Goal: Task Accomplishment & Management: Complete application form

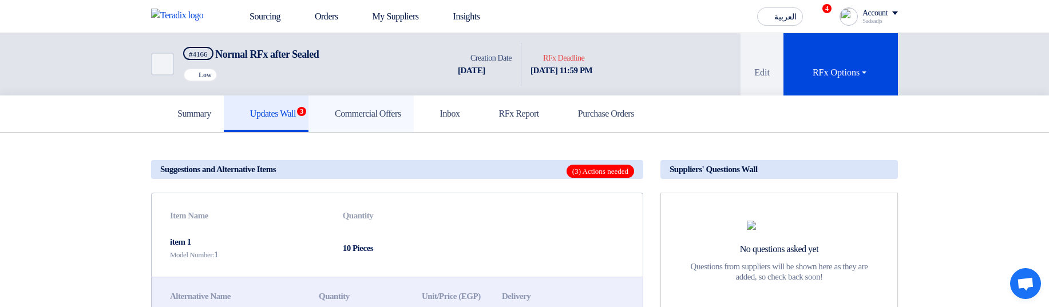
click at [395, 119] on h5 "Commercial Offers" at bounding box center [361, 113] width 80 height 11
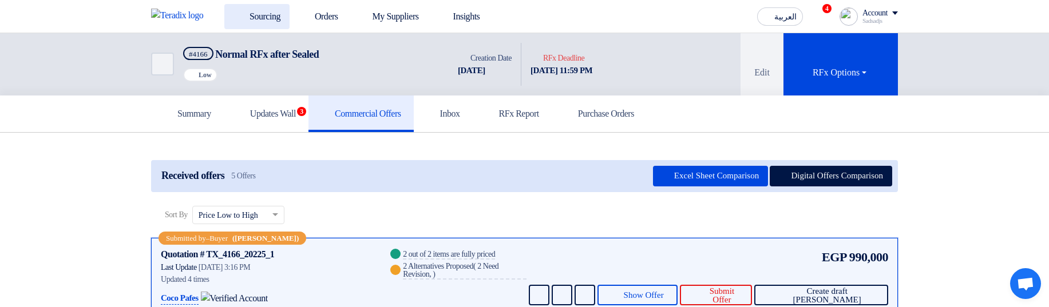
click at [278, 17] on link "Sourcing" at bounding box center [256, 16] width 65 height 25
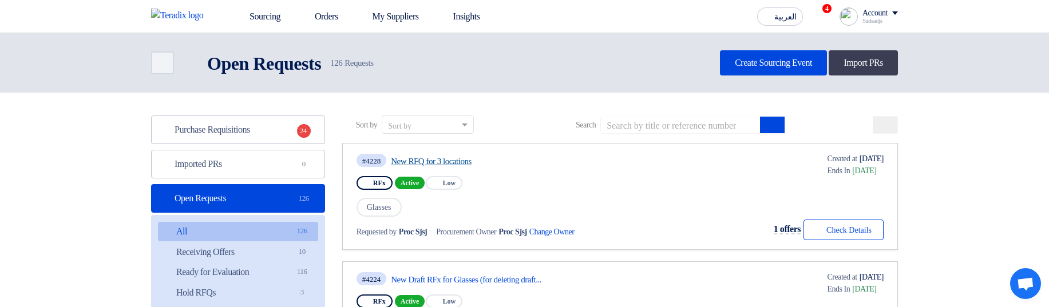
click at [460, 156] on link "New RFQ for 3 locations" at bounding box center [498, 161] width 215 height 10
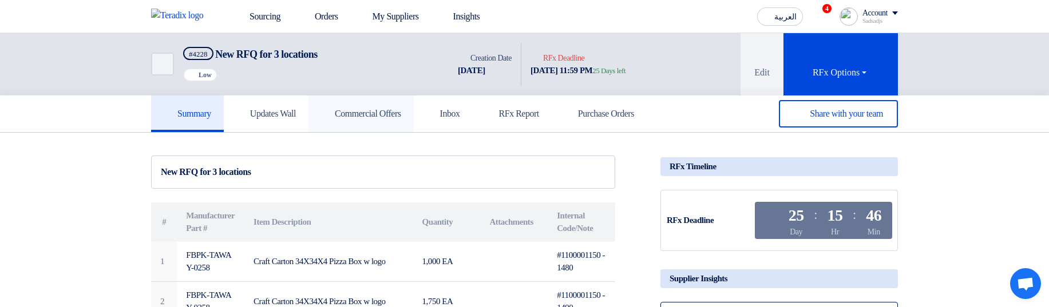
click at [379, 115] on h5 "Commercial Offers" at bounding box center [361, 113] width 80 height 11
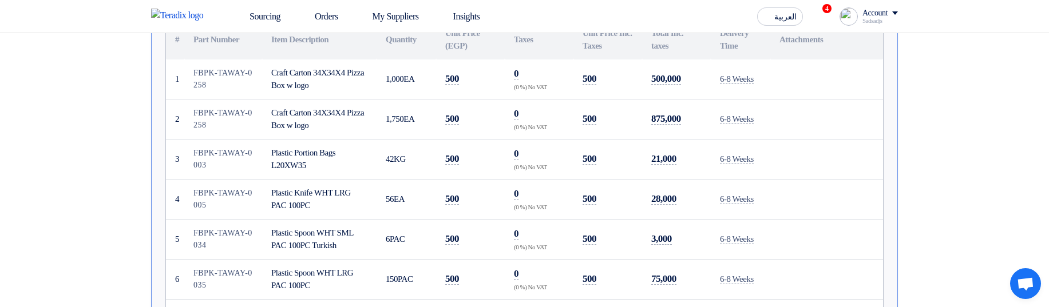
scroll to position [344, 0]
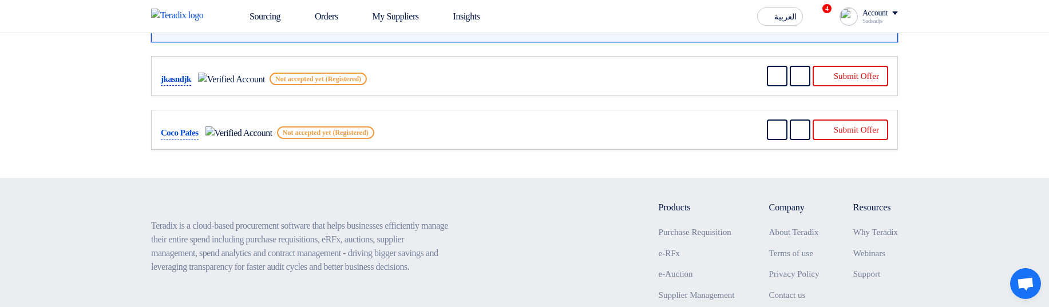
scroll to position [69, 0]
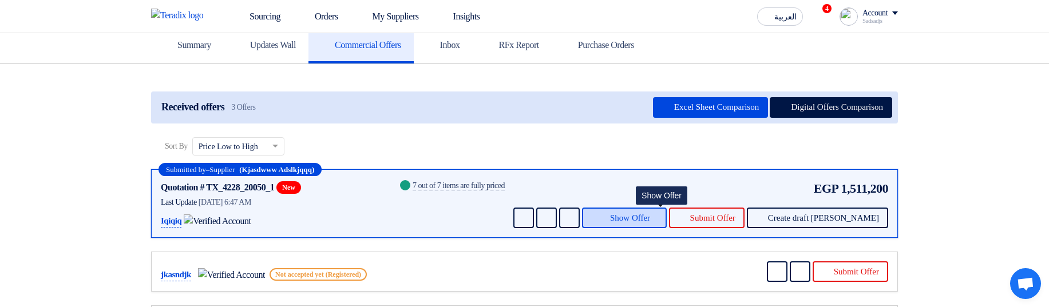
click at [659, 210] on button "Show Offer" at bounding box center [624, 218] width 85 height 21
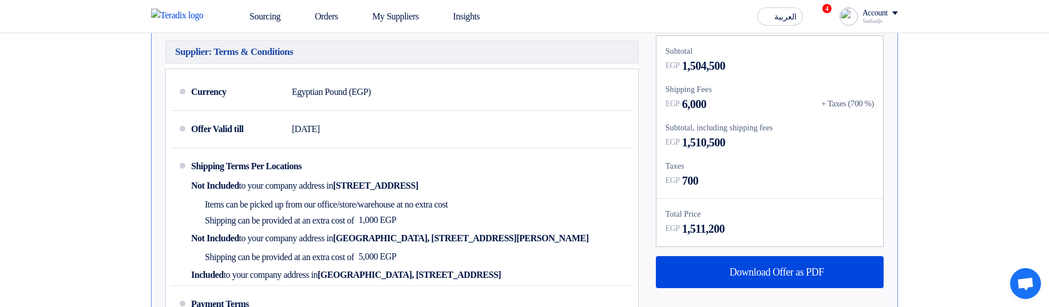
scroll to position [687, 0]
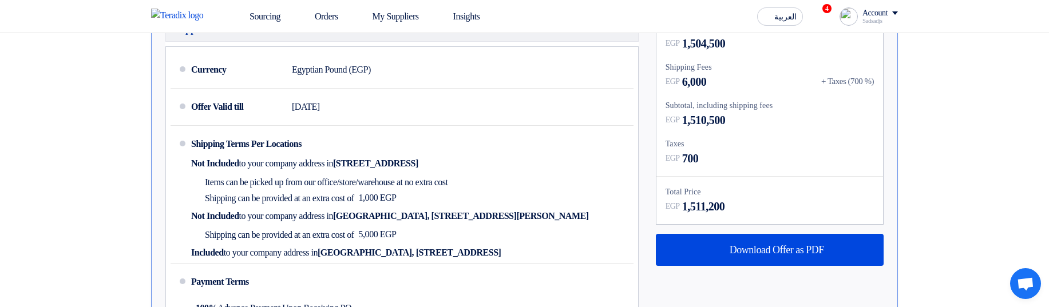
click at [854, 81] on div "+ Taxes (700 %)" at bounding box center [848, 81] width 53 height 13
drag, startPoint x: 820, startPoint y: 80, endPoint x: 878, endPoint y: 80, distance: 57.8
click at [878, 80] on div "Subtotal EGP 1,504,500 Shipping Fees EGP 6,000 + Taxes (700 %) Subtotal, includ…" at bounding box center [770, 119] width 227 height 211
click at [856, 83] on div "+ Taxes (700 %)" at bounding box center [848, 81] width 53 height 13
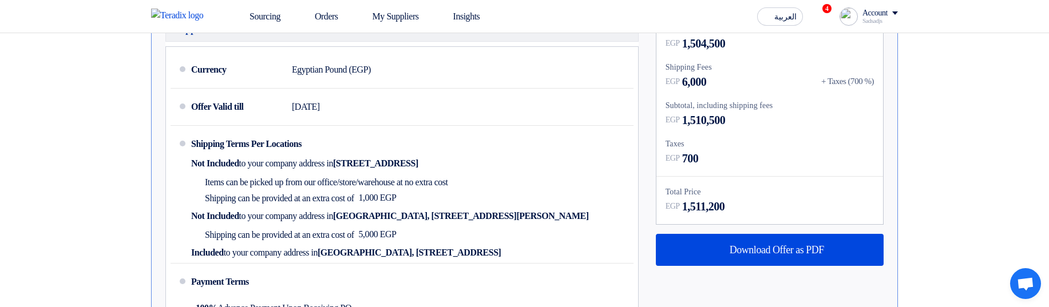
click at [856, 83] on div "+ Taxes (700 %)" at bounding box center [848, 81] width 53 height 13
click at [684, 78] on span "6,000" at bounding box center [694, 81] width 25 height 17
drag, startPoint x: 684, startPoint y: 78, endPoint x: 708, endPoint y: 80, distance: 24.1
click at [707, 80] on span "6,000" at bounding box center [694, 81] width 25 height 17
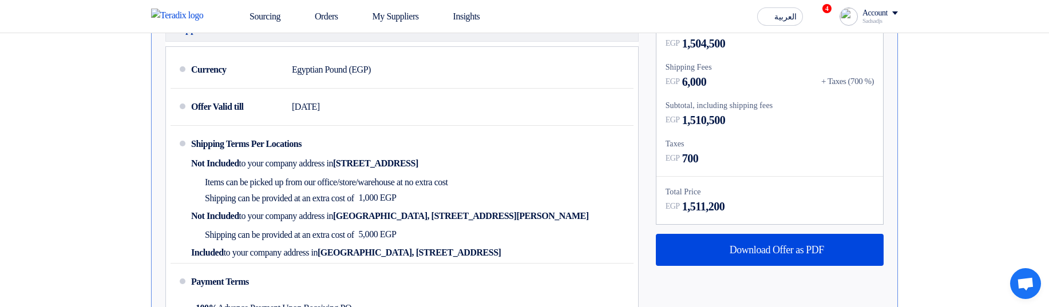
click at [860, 79] on div "+ Taxes (700 %)" at bounding box center [848, 81] width 53 height 13
click at [866, 81] on div "+ Taxes (700 %)" at bounding box center [848, 81] width 53 height 13
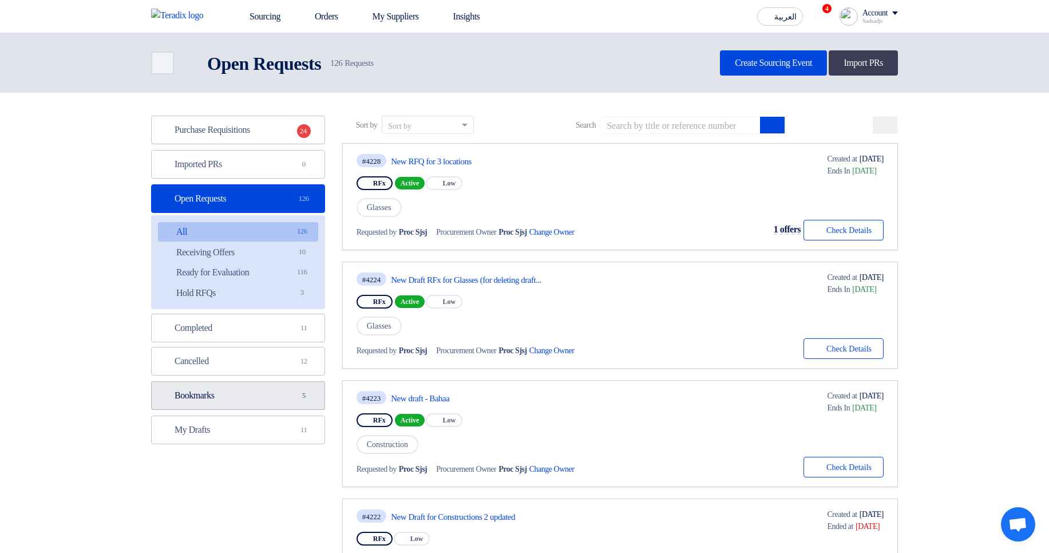
click at [249, 307] on link "Bookmarks Bookmarks 5" at bounding box center [238, 395] width 174 height 29
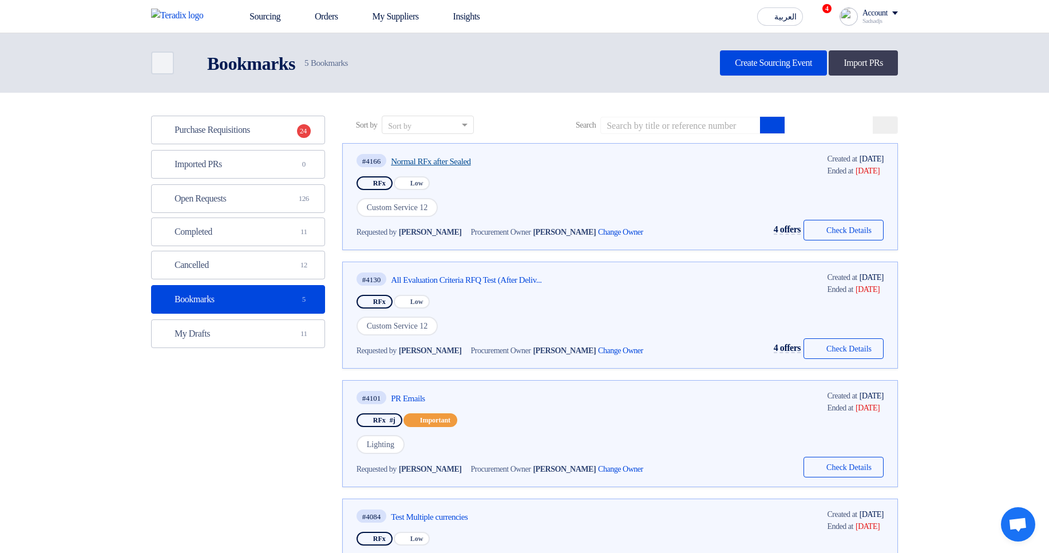
click at [460, 160] on link "Normal RFx after Sealed" at bounding box center [498, 161] width 215 height 10
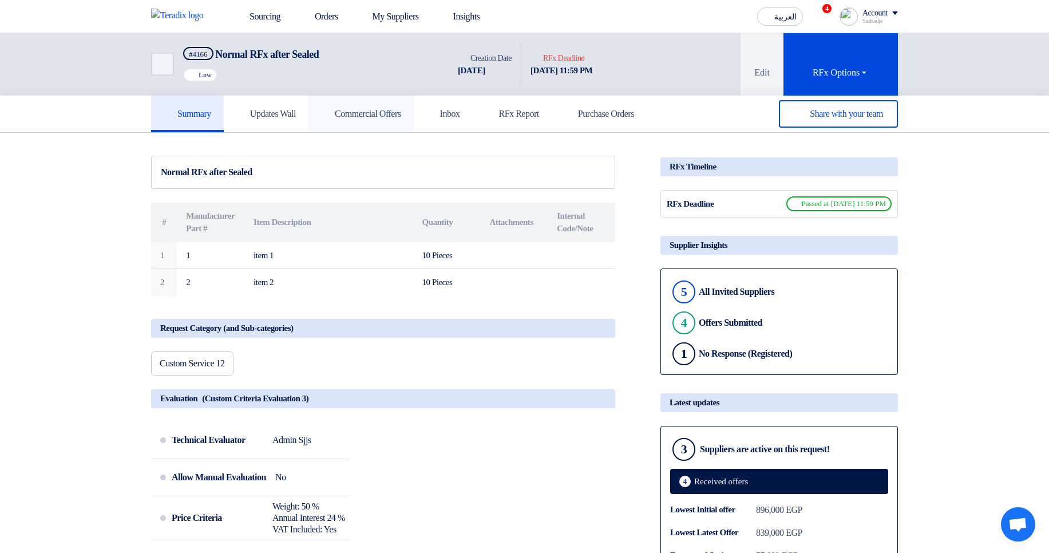
click at [401, 112] on h5 "Commercial Offers" at bounding box center [361, 113] width 80 height 11
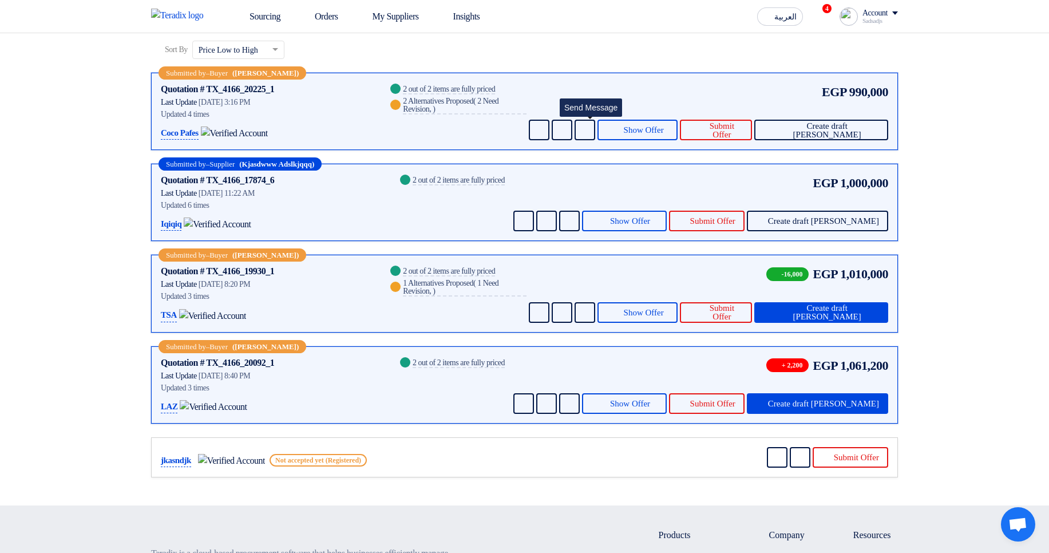
scroll to position [275, 0]
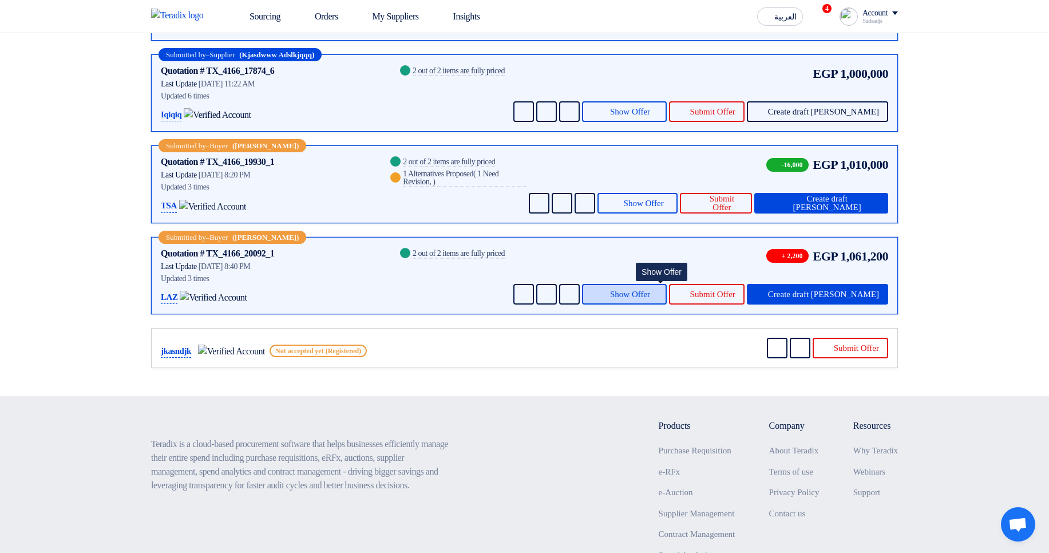
click at [650, 290] on span "Show Offer" at bounding box center [630, 294] width 40 height 9
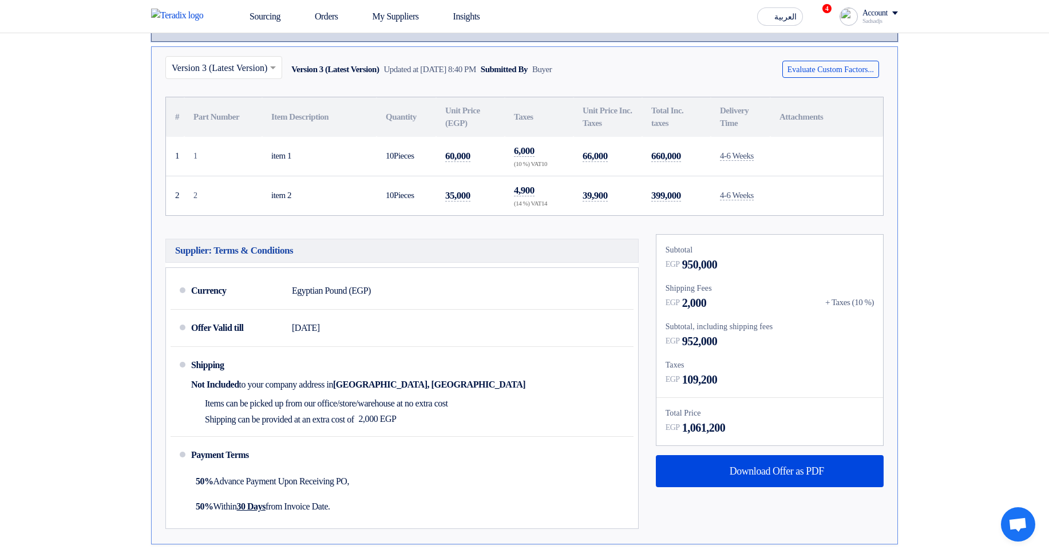
scroll to position [550, 0]
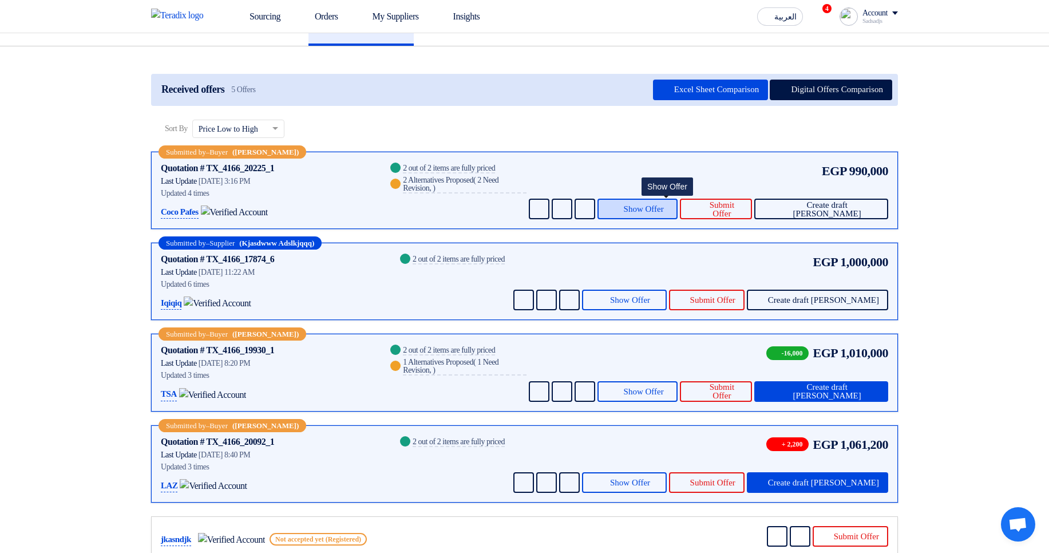
scroll to position [293, 0]
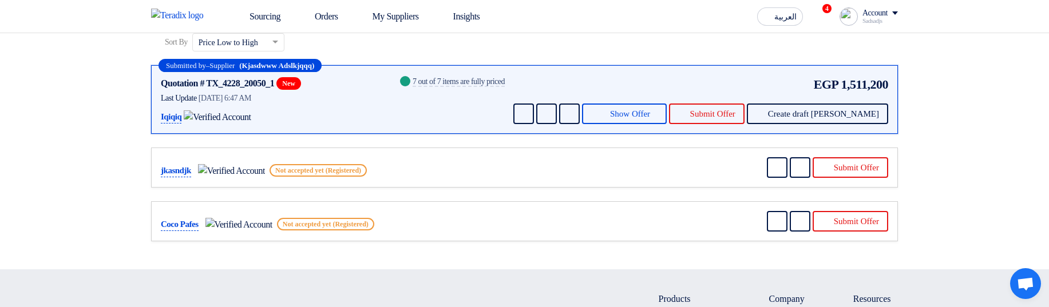
scroll to position [50, 0]
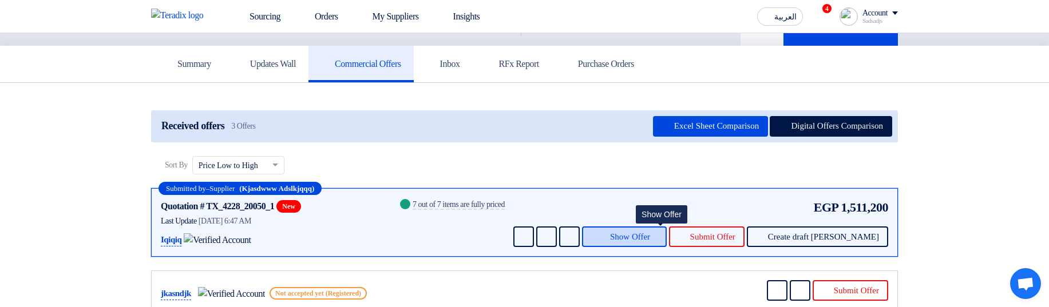
click at [662, 230] on button "Show Offer" at bounding box center [624, 237] width 85 height 21
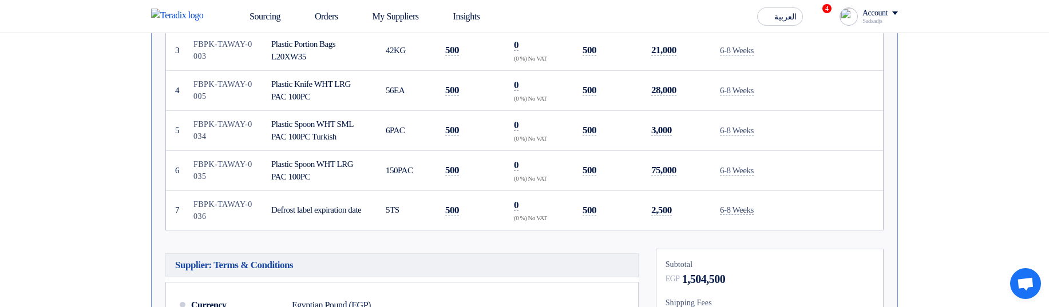
scroll to position [668, 0]
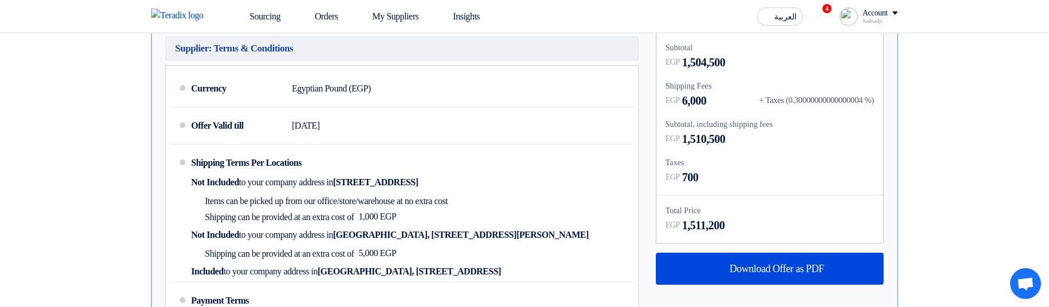
click at [797, 100] on div "+ Taxes (0.30000000000000004 %)" at bounding box center [816, 100] width 115 height 13
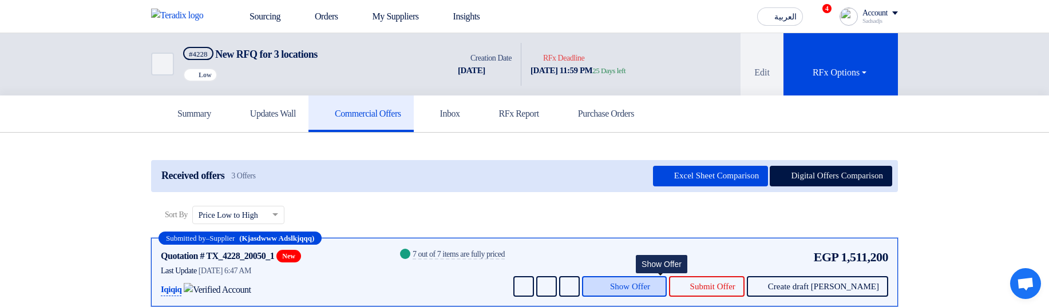
click at [667, 279] on button "Show Offer" at bounding box center [624, 287] width 85 height 21
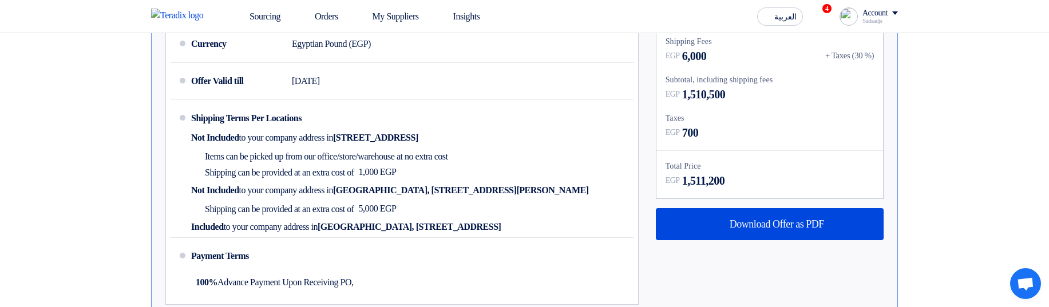
scroll to position [618, 0]
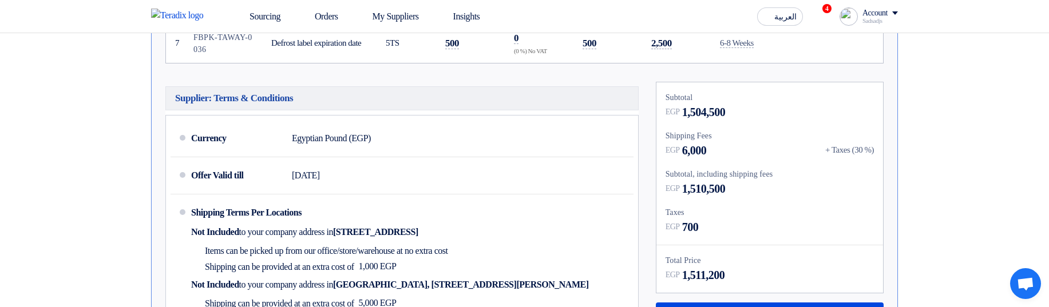
click at [688, 150] on span "6,000" at bounding box center [694, 150] width 25 height 17
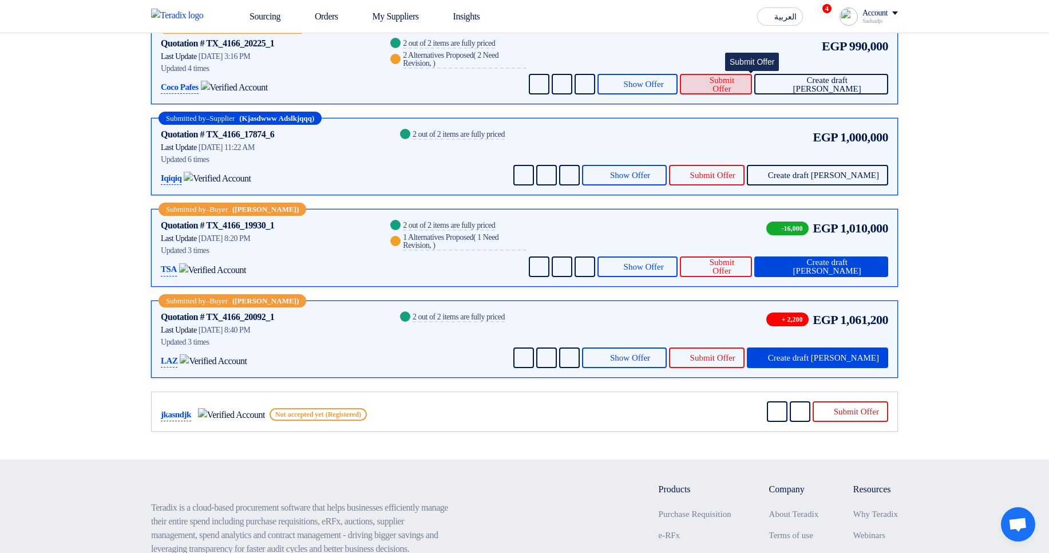
scroll to position [211, 0]
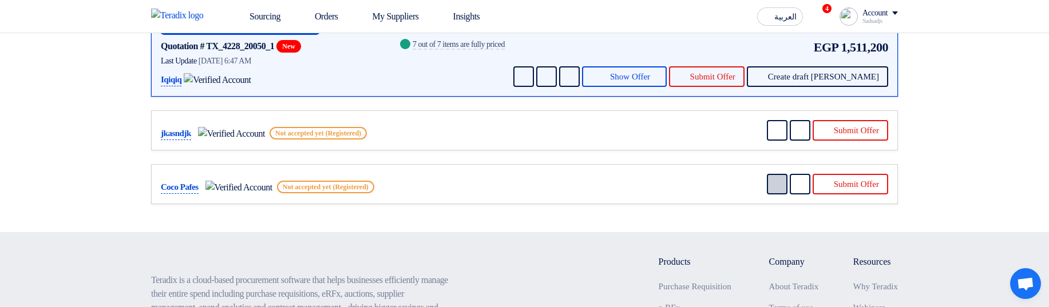
scroll to position [187, 0]
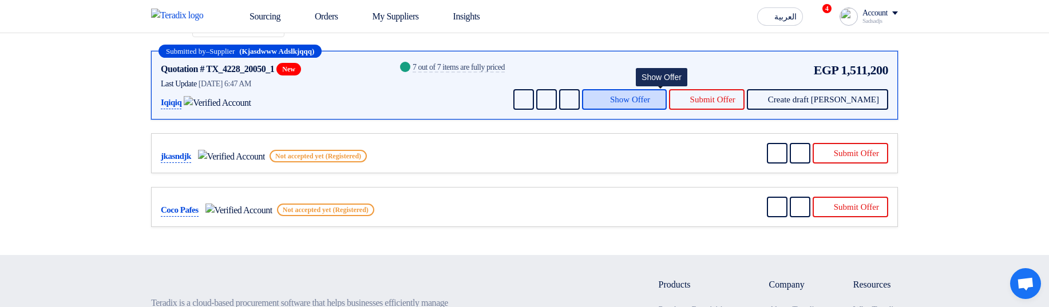
click at [632, 105] on button "Show Offer" at bounding box center [624, 99] width 85 height 21
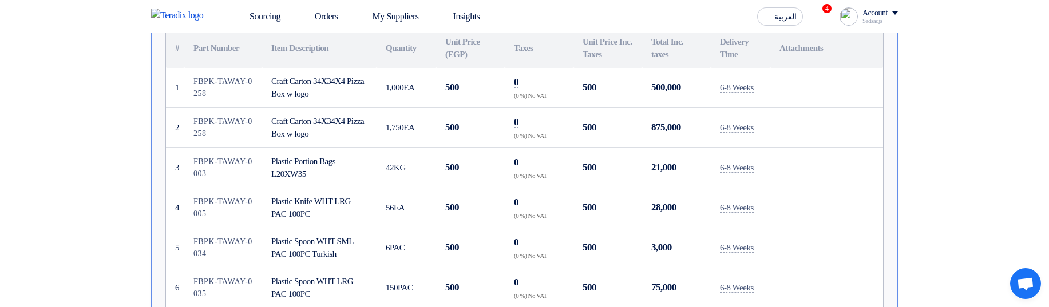
scroll to position [531, 0]
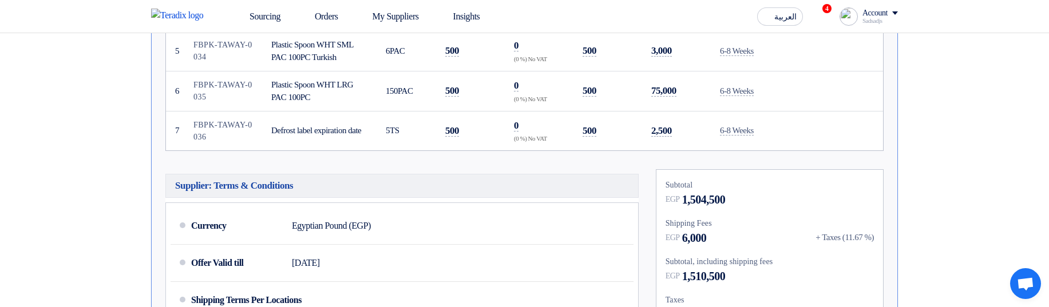
click at [852, 235] on div "+ Taxes (11.67 %)" at bounding box center [845, 237] width 58 height 13
click at [697, 239] on span "6,000" at bounding box center [694, 238] width 25 height 17
drag, startPoint x: 697, startPoint y: 239, endPoint x: 758, endPoint y: 254, distance: 62.6
click at [697, 239] on span "6,000" at bounding box center [694, 238] width 25 height 17
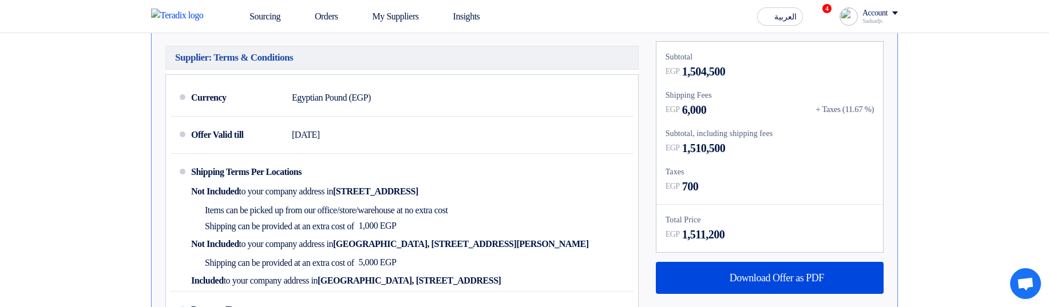
scroll to position [668, 0]
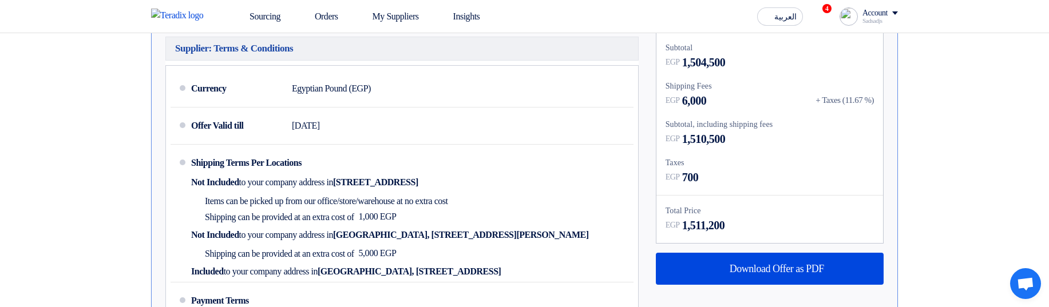
click at [784, 188] on div "Subtotal EGP 1,504,500 Shipping Fees EGP 6,000 + Taxes (11.67 %) Subtotal, incl…" at bounding box center [770, 138] width 227 height 211
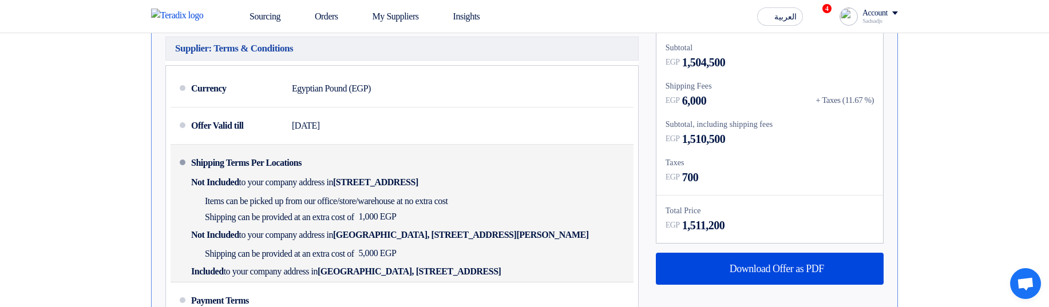
click at [453, 215] on div "Shipping can be provided at an extra cost of 1,000 EGP" at bounding box center [322, 217] width 262 height 16
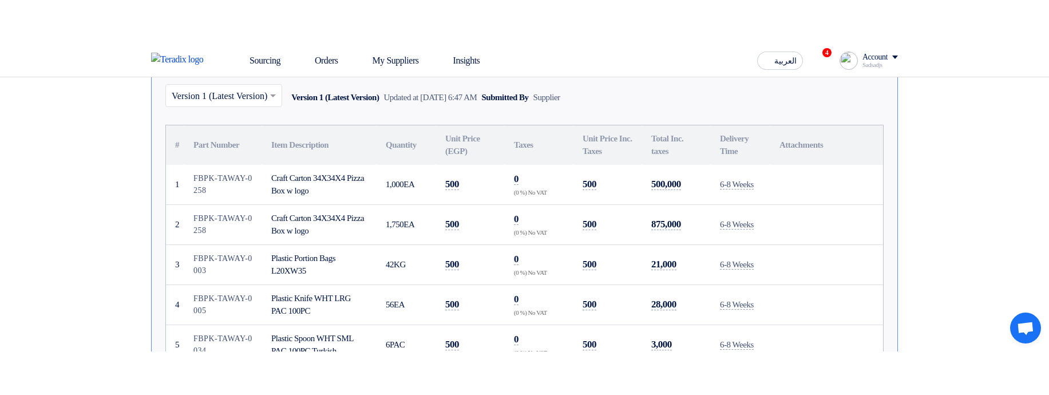
scroll to position [256, 0]
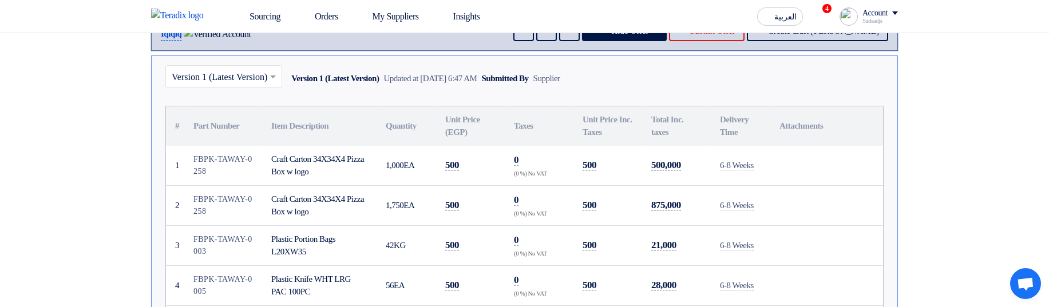
drag, startPoint x: 528, startPoint y: 140, endPoint x: 558, endPoint y: 245, distance: 109.1
click at [558, 245] on table "# Part Number Item Description Quantity Unit Price (EGP) Taxes Unit Price Inc. …" at bounding box center [524, 265] width 717 height 319
click at [558, 245] on td "0 (0 %) No VAT" at bounding box center [539, 246] width 69 height 40
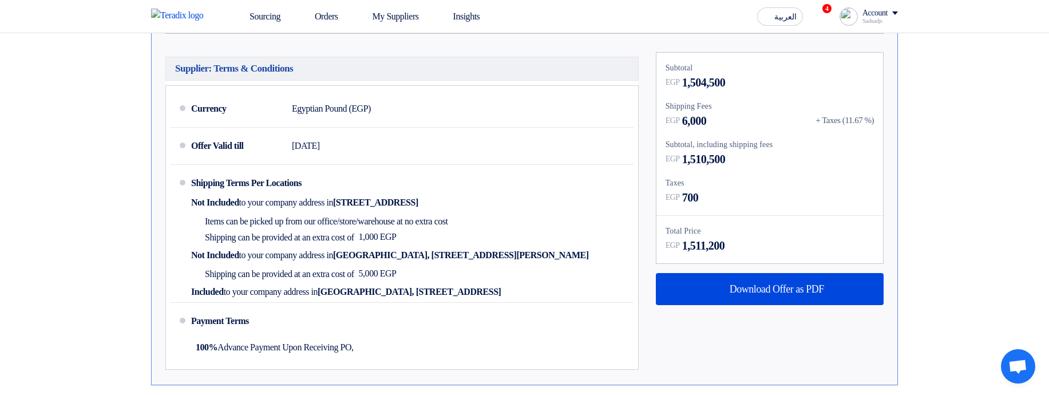
scroll to position [668, 0]
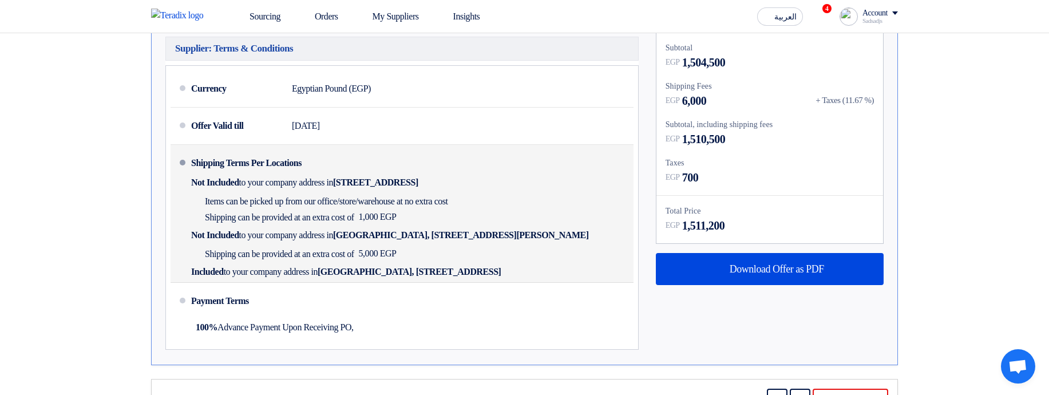
drag, startPoint x: 472, startPoint y: 202, endPoint x: 499, endPoint y: 255, distance: 60.4
click at [499, 255] on div "Shipping Terms Per Locations Not Included to your company address in Egypt, الق…" at bounding box center [410, 213] width 438 height 128
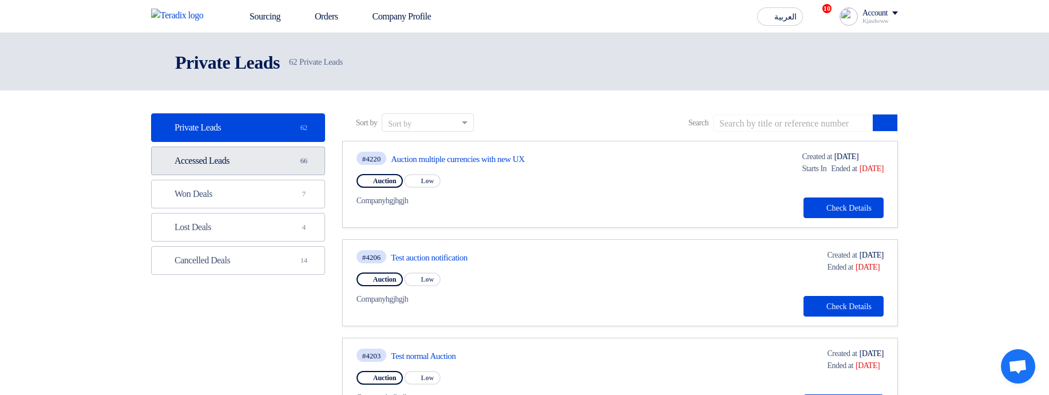
click at [242, 166] on link "Accessed Leads Accessed Leads 66" at bounding box center [238, 161] width 174 height 29
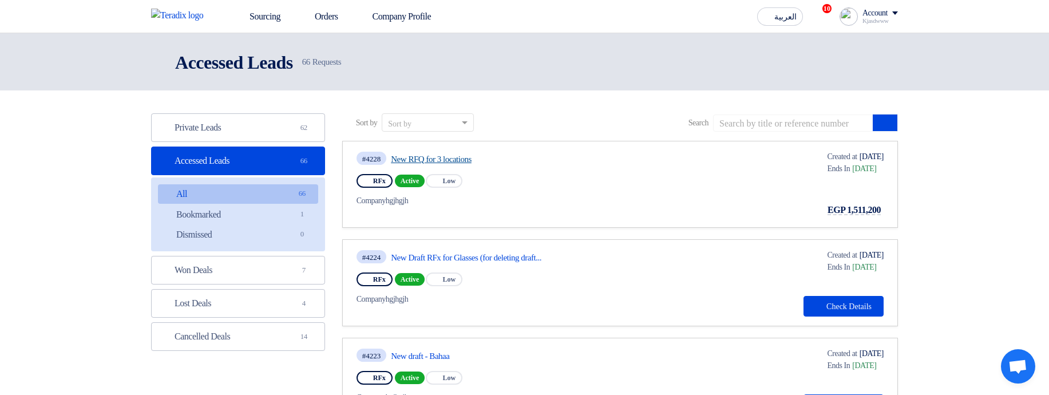
click at [458, 155] on link "New RFQ for 3 locations" at bounding box center [498, 159] width 215 height 10
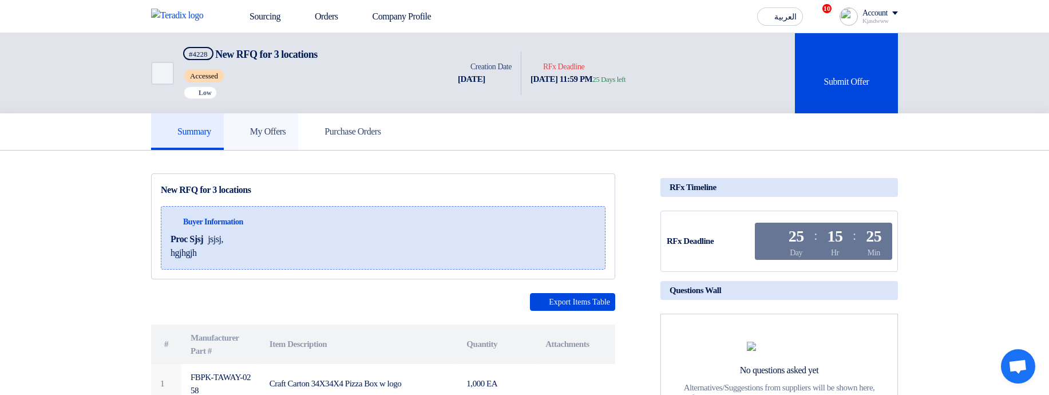
click at [286, 133] on h5 "My Offers" at bounding box center [261, 131] width 50 height 11
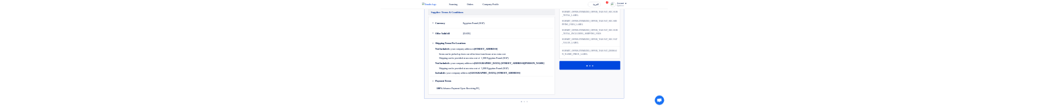
scroll to position [618, 0]
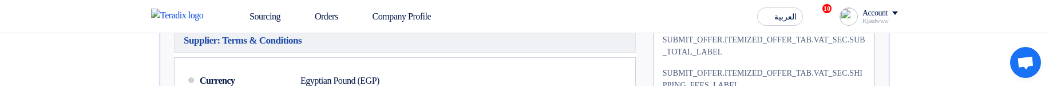
click at [704, 87] on html "Sourcing Orders Company Profile العربية ع 10 New RFQ received, check details an…" at bounding box center [524, 31] width 1049 height 1298
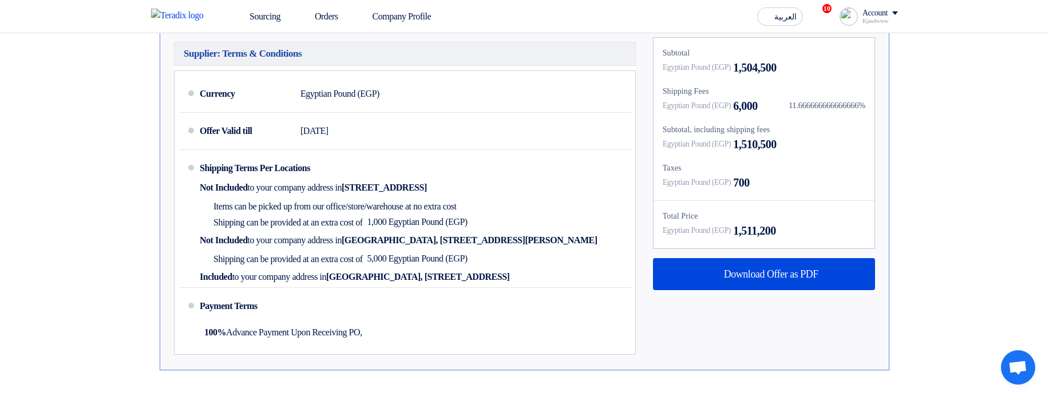
click at [791, 89] on div "11.666666666666666%" at bounding box center [827, 105] width 77 height 13
click at [842, 89] on div "Subtotal Egyptian Pound (EGP) 1,504,500 Shipping Fees Egyptian Pound (EGP) 6,00…" at bounding box center [764, 143] width 221 height 211
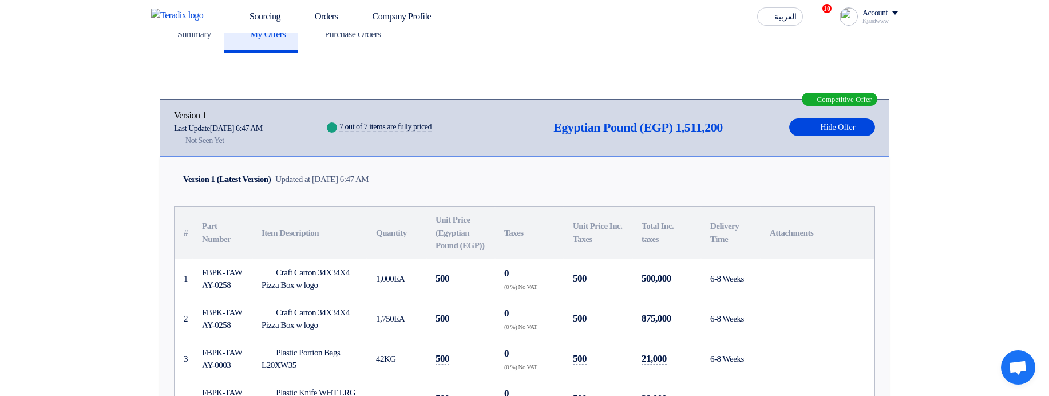
scroll to position [275, 0]
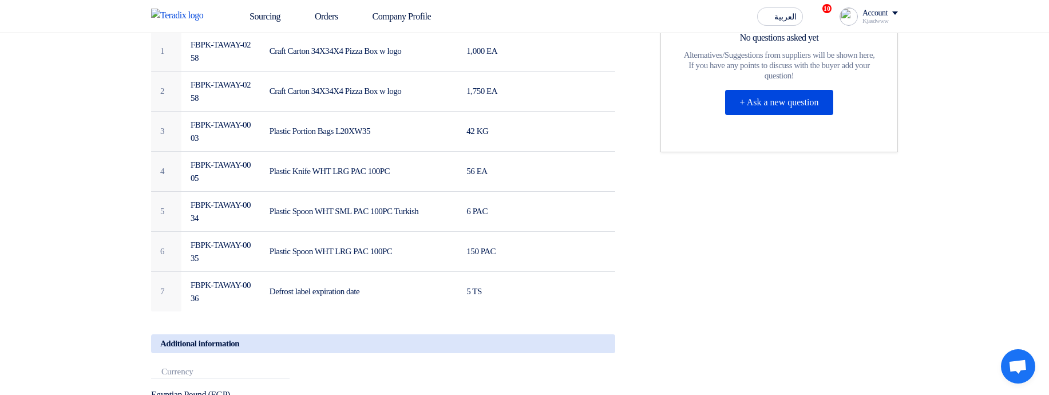
scroll to position [275, 0]
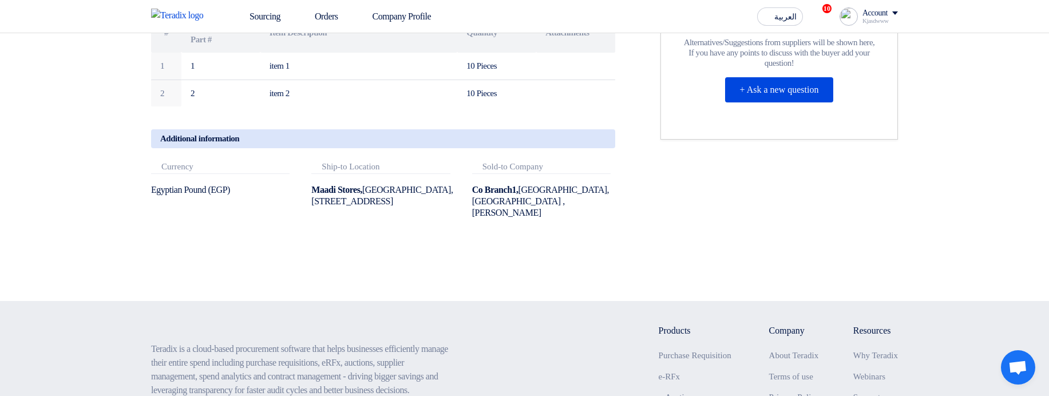
scroll to position [344, 0]
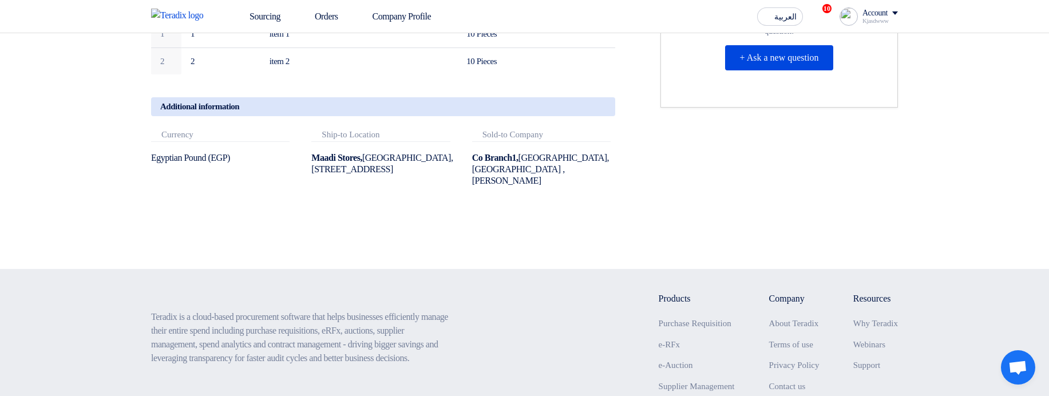
click at [341, 136] on div "Attachments Ship-to Location" at bounding box center [380, 136] width 139 height 12
click at [597, 112] on icon at bounding box center [600, 111] width 14 height 14
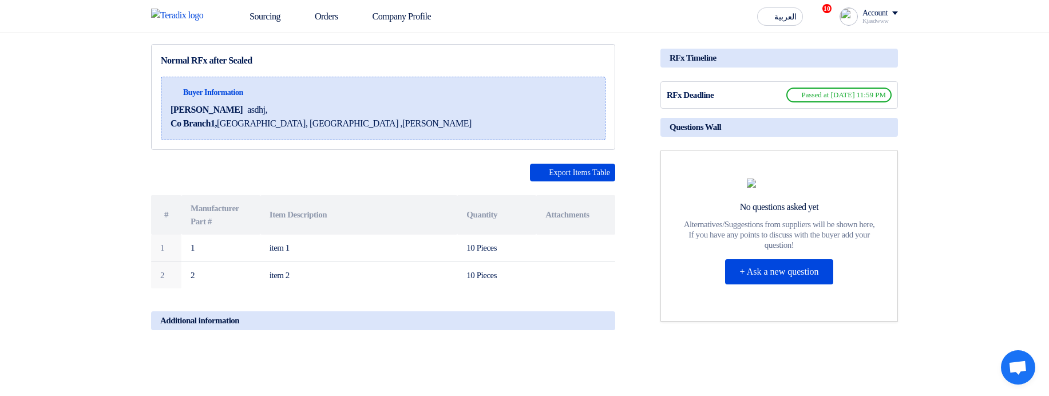
scroll to position [0, 0]
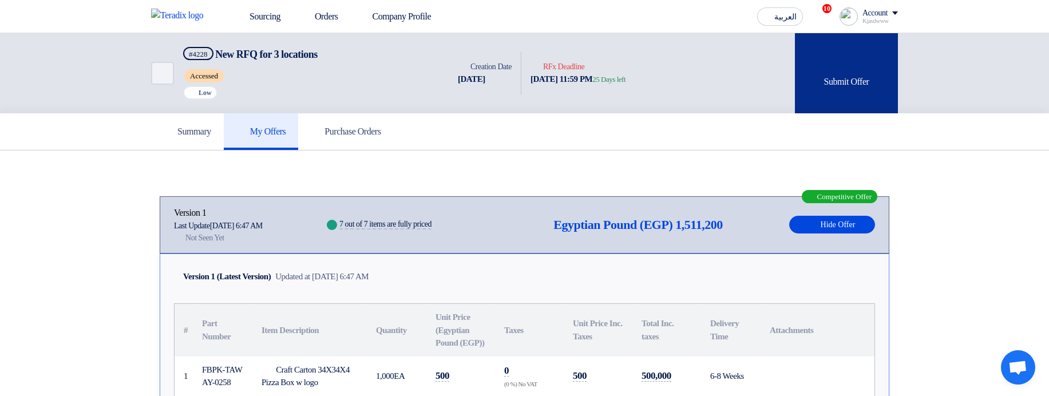
click at [844, 66] on icon at bounding box center [845, 63] width 11 height 11
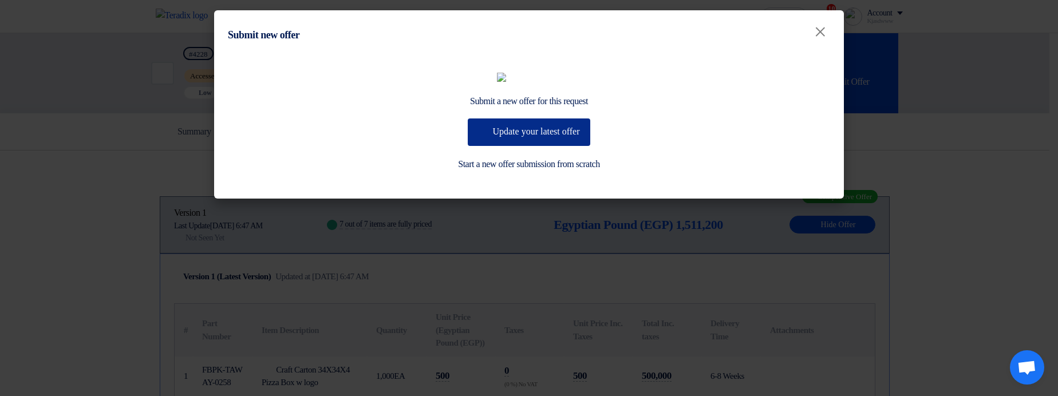
click at [554, 146] on button "Update your latest offer" at bounding box center [529, 132] width 122 height 27
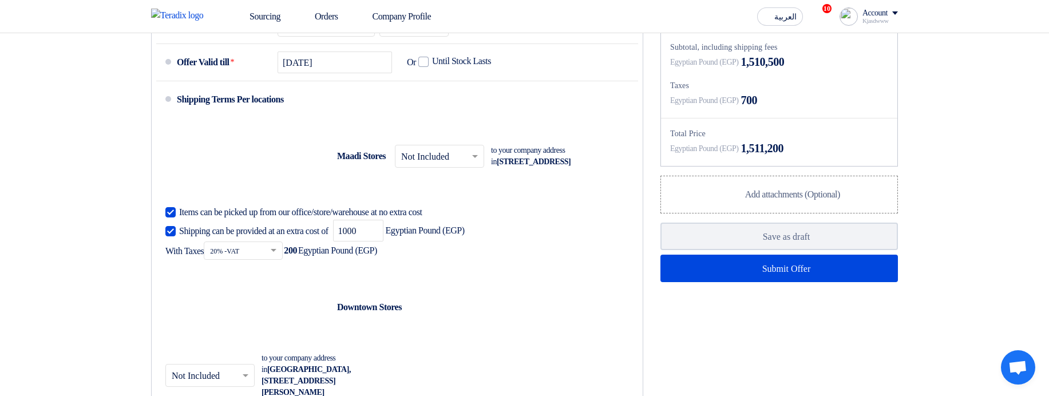
scroll to position [824, 0]
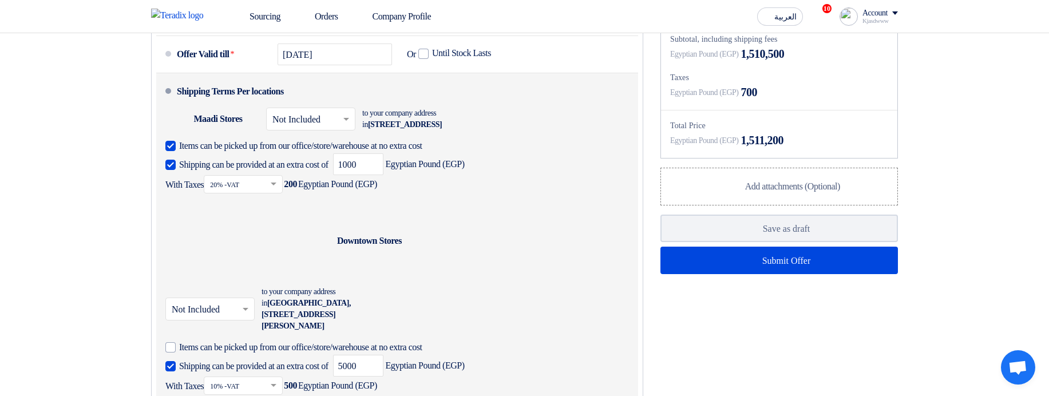
click at [203, 133] on div "Shipping To location Maadi Stores" at bounding box center [211, 118] width 92 height 27
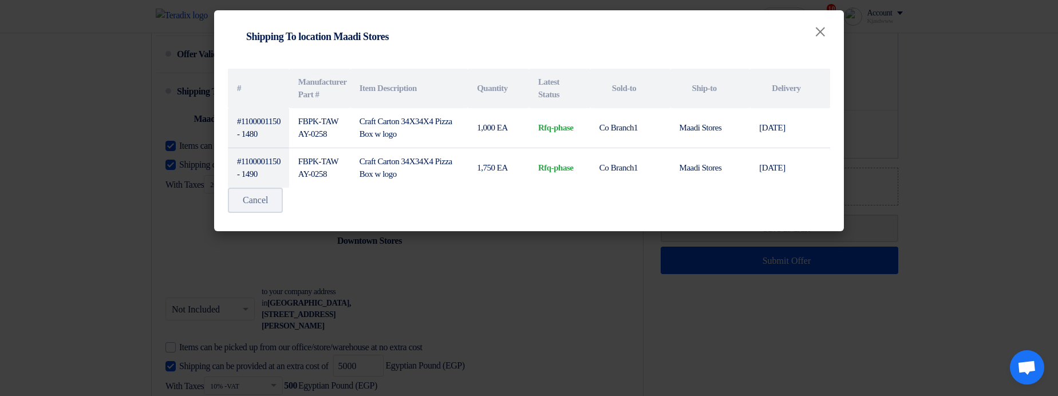
click at [168, 149] on modal-container "Shipping To location Shipping To location Maadi Stores × # Manufacturer Part # …" at bounding box center [529, 198] width 1058 height 396
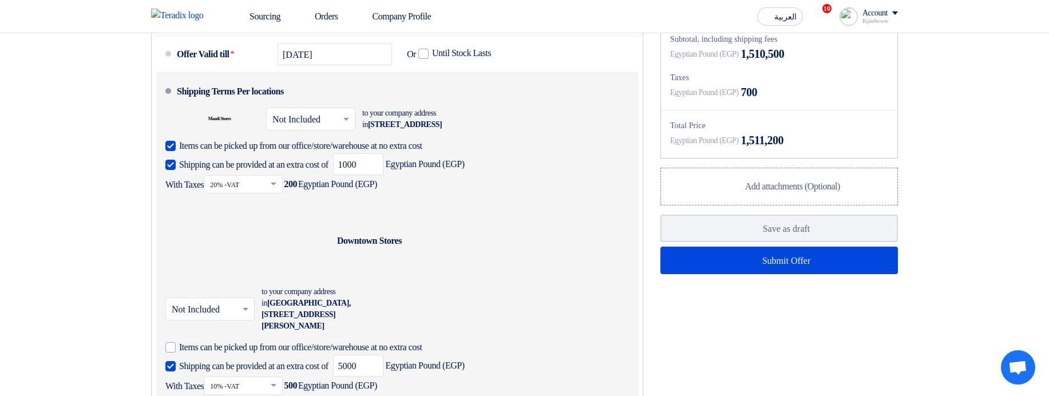
click at [216, 133] on div "Shipping To location Maadi Stores" at bounding box center [211, 118] width 92 height 27
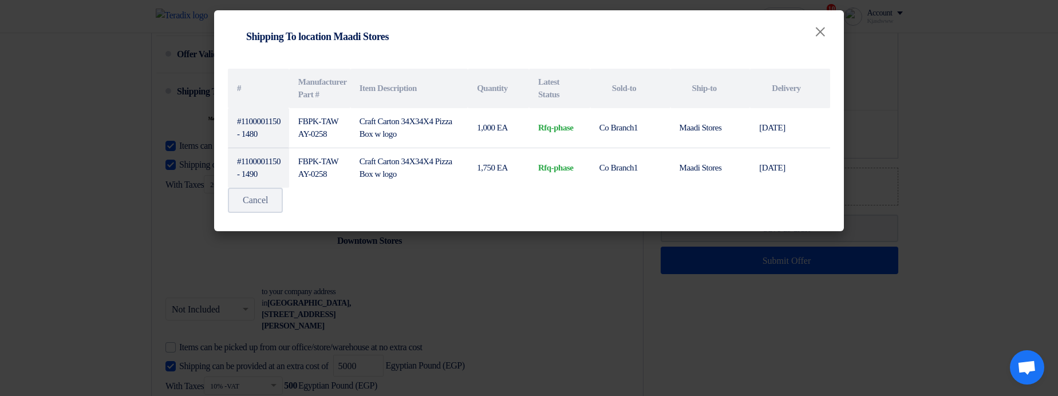
click at [159, 144] on modal-container "Shipping To location Shipping To location Maadi Stores × # Manufacturer Part # …" at bounding box center [529, 198] width 1058 height 396
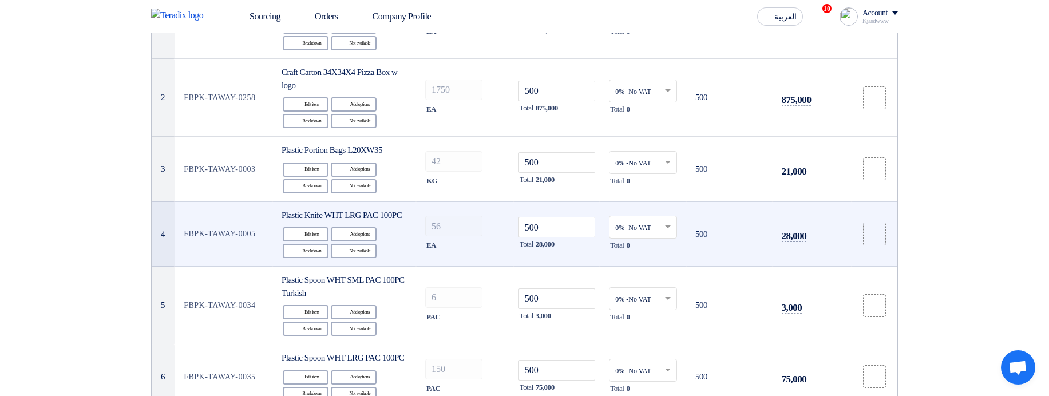
scroll to position [0, 0]
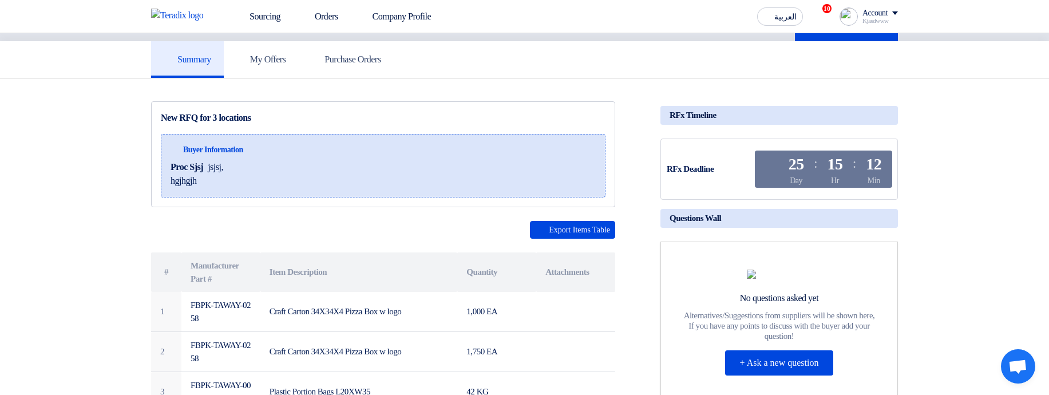
scroll to position [69, 0]
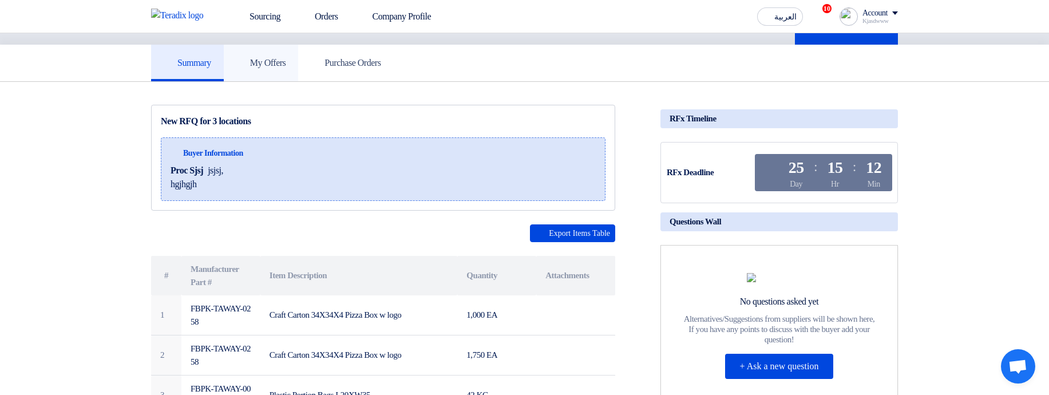
click at [248, 68] on icon at bounding box center [241, 62] width 11 height 11
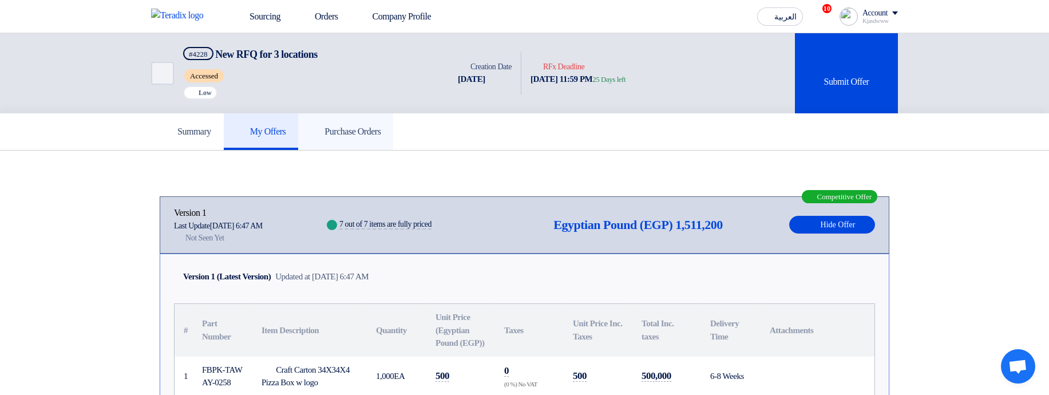
click at [381, 134] on h5 "Purchase Orders" at bounding box center [346, 131] width 70 height 11
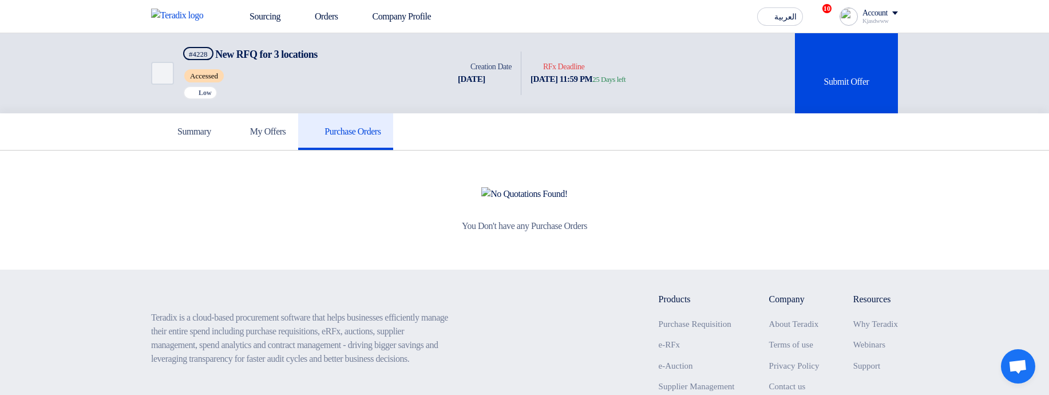
click at [863, 18] on div "Kjasdwww" at bounding box center [880, 21] width 35 height 6
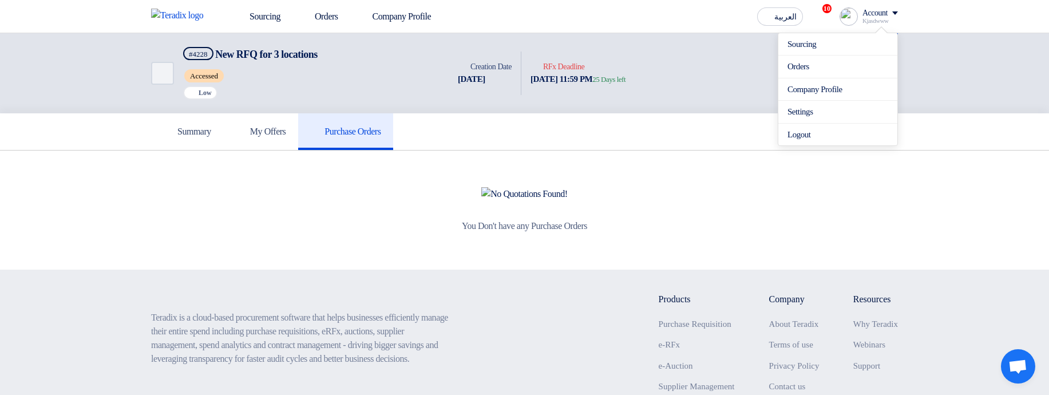
click at [635, 98] on div "Back #4228 New RFQ for 3 locations Accessed Priority Low Time Creation Date 22 …" at bounding box center [393, 73] width 484 height 80
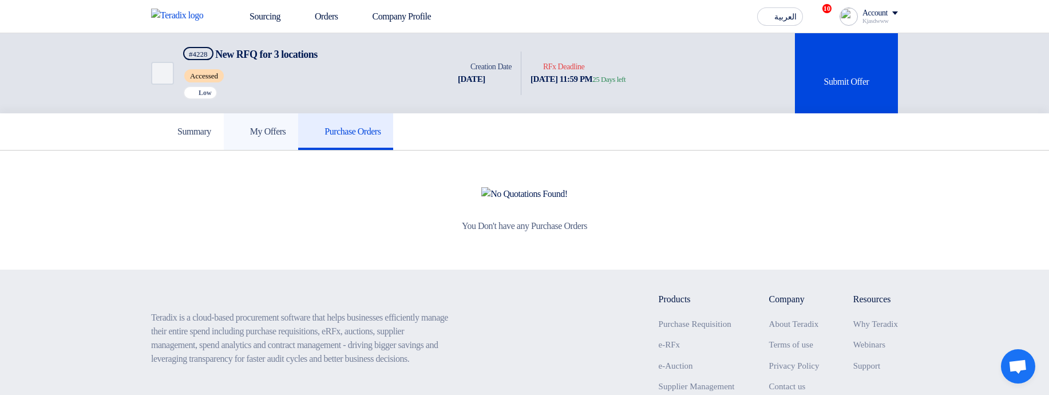
click at [267, 132] on h5 "My Offers" at bounding box center [261, 131] width 50 height 11
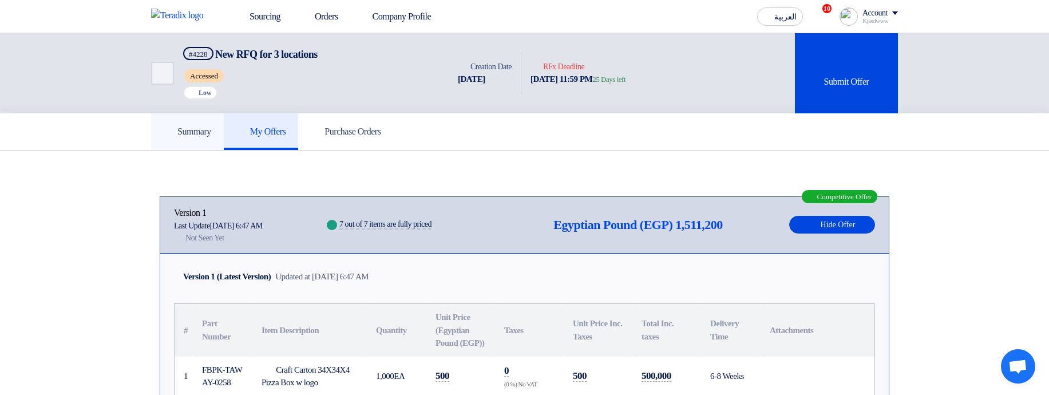
click at [208, 131] on h5 "Summary" at bounding box center [188, 131] width 48 height 11
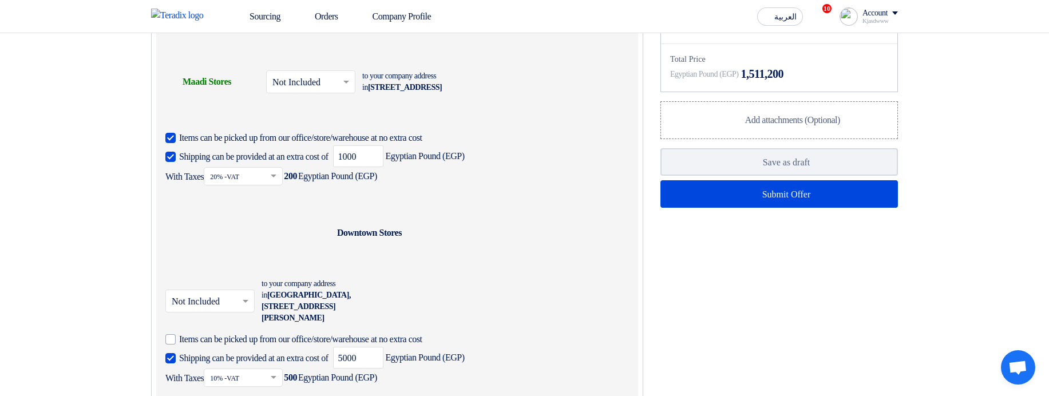
scroll to position [893, 0]
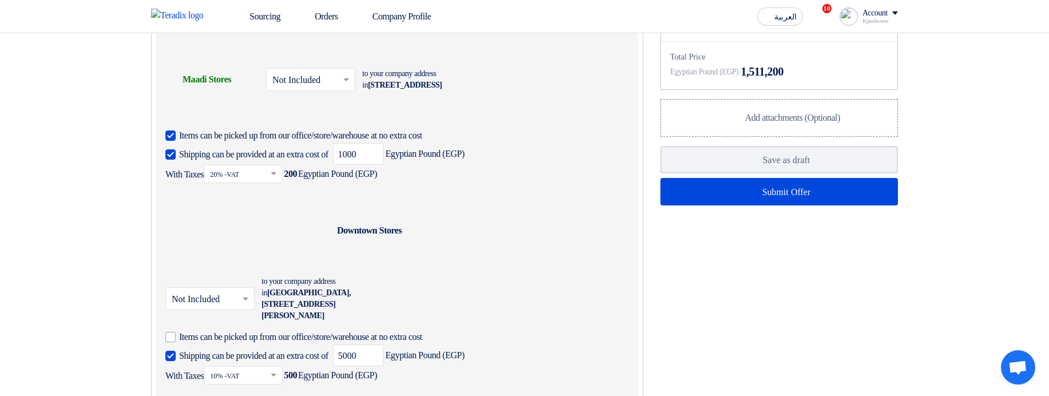
click at [234, 123] on div "Shipping To location Maadi Stores" at bounding box center [211, 80] width 92 height 86
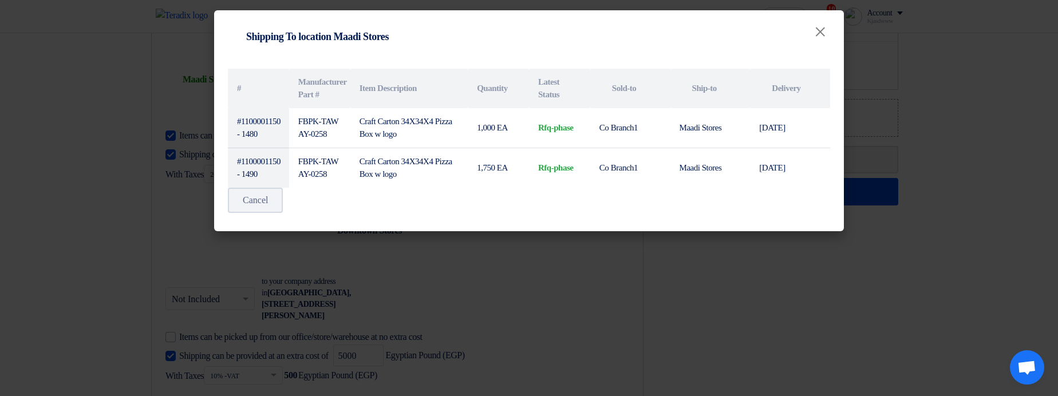
click at [121, 140] on modal-container "Shipping To location Shipping To location Maadi Stores × # Manufacturer Part # …" at bounding box center [529, 198] width 1058 height 396
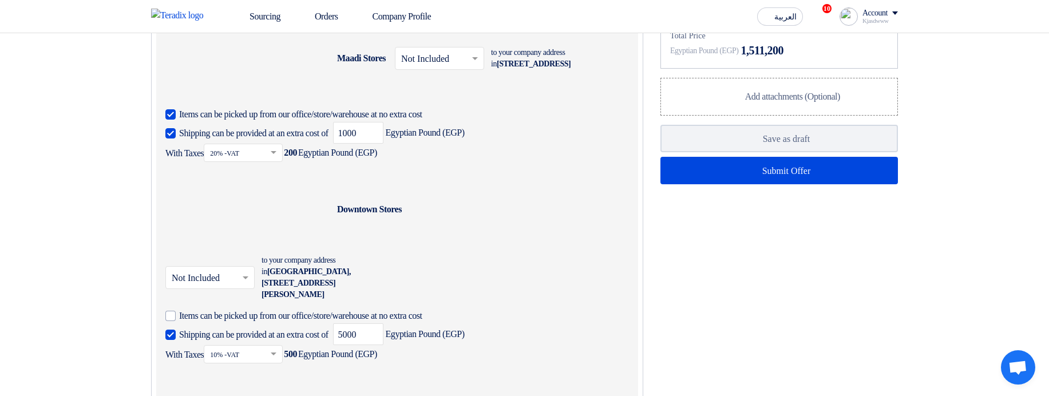
scroll to position [705, 0]
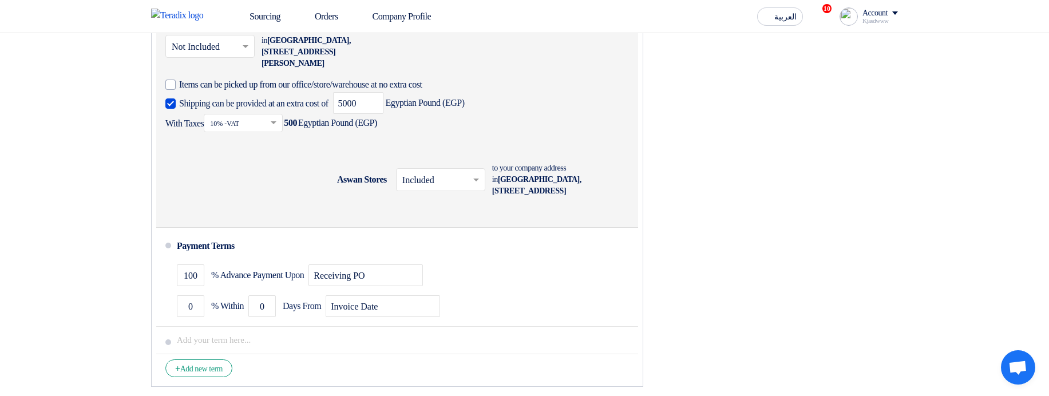
scroll to position [1186, 0]
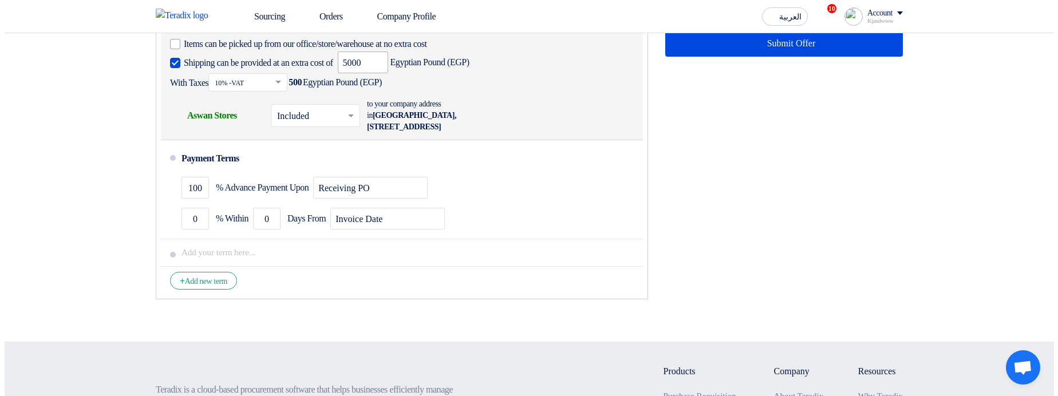
scroll to position [839, 0]
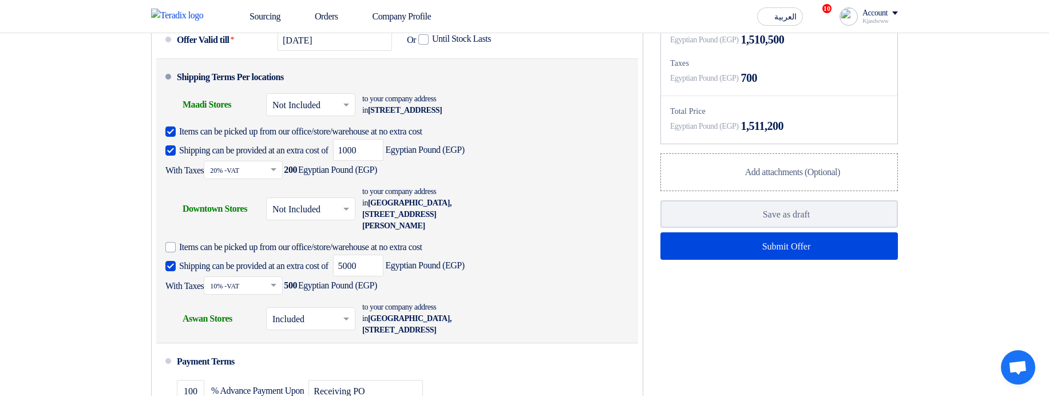
click at [201, 119] on div "Shipping To location Maadi Stores" at bounding box center [211, 104] width 92 height 27
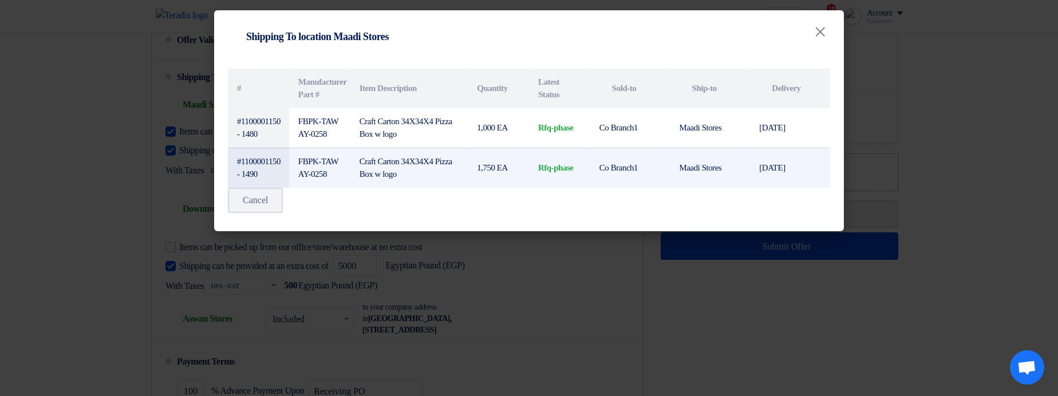
drag, startPoint x: 619, startPoint y: 84, endPoint x: 716, endPoint y: 167, distance: 127.9
click at [716, 167] on table "# Manufacturer Part # Item Description Quantity Latest Status Attachments Sold-…" at bounding box center [529, 128] width 602 height 119
click at [716, 167] on td "Maadi Stores" at bounding box center [710, 168] width 80 height 40
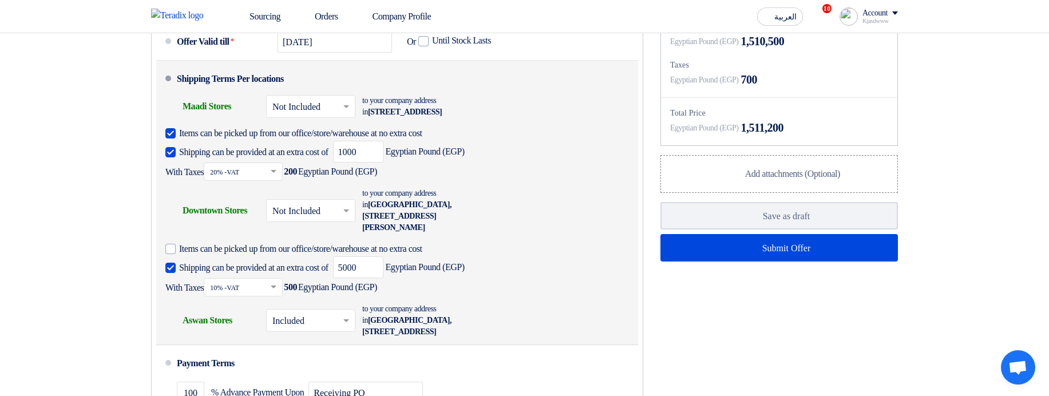
scroll to position [842, 0]
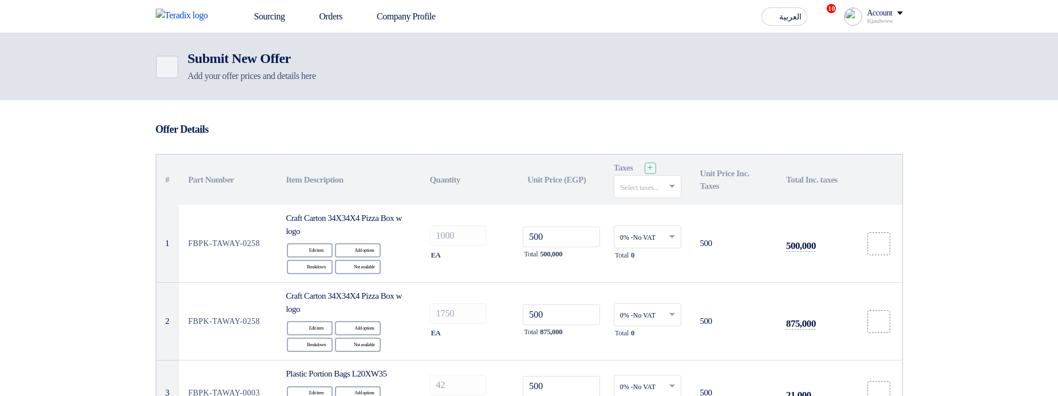
scroll to position [842, 0]
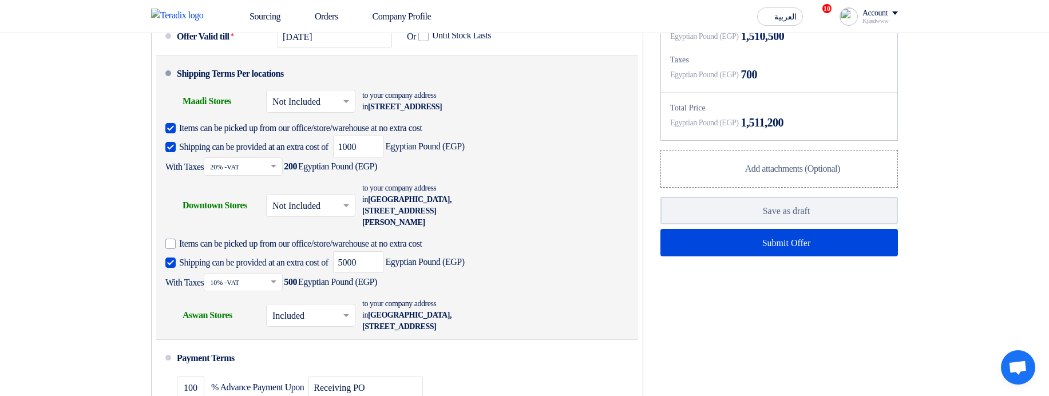
click at [210, 115] on div "Shipping To location Maadi Stores" at bounding box center [211, 101] width 92 height 27
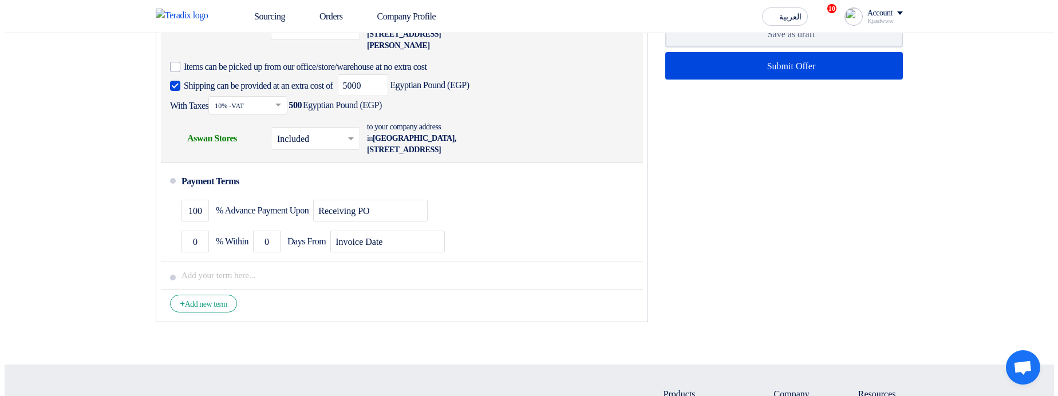
scroll to position [911, 0]
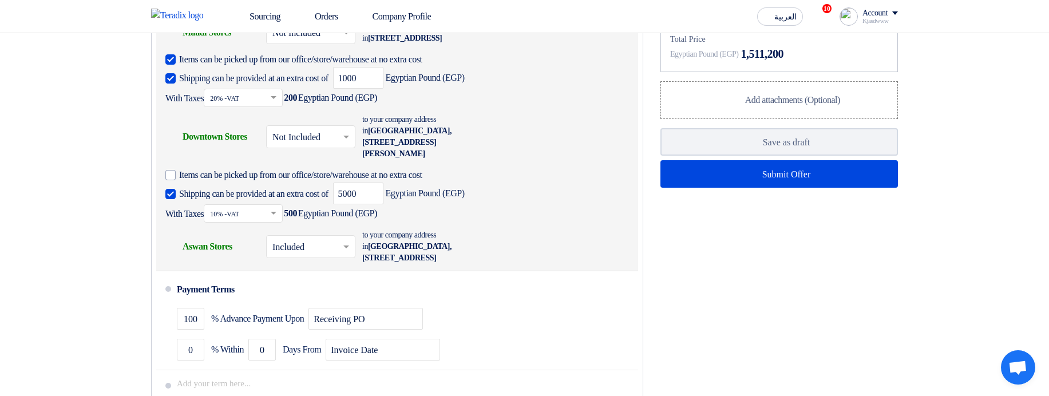
click at [196, 260] on div "Shipping To location Aswan Stores" at bounding box center [211, 246] width 92 height 27
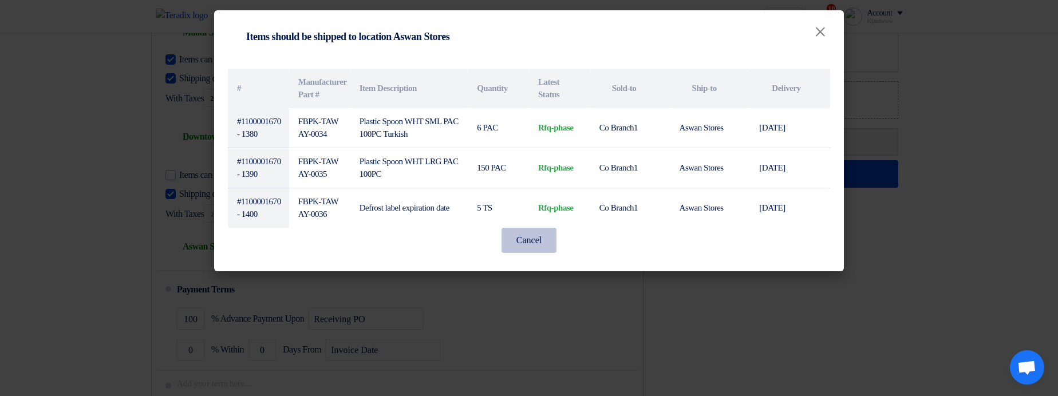
click at [552, 242] on button "Cancel" at bounding box center [529, 240] width 55 height 25
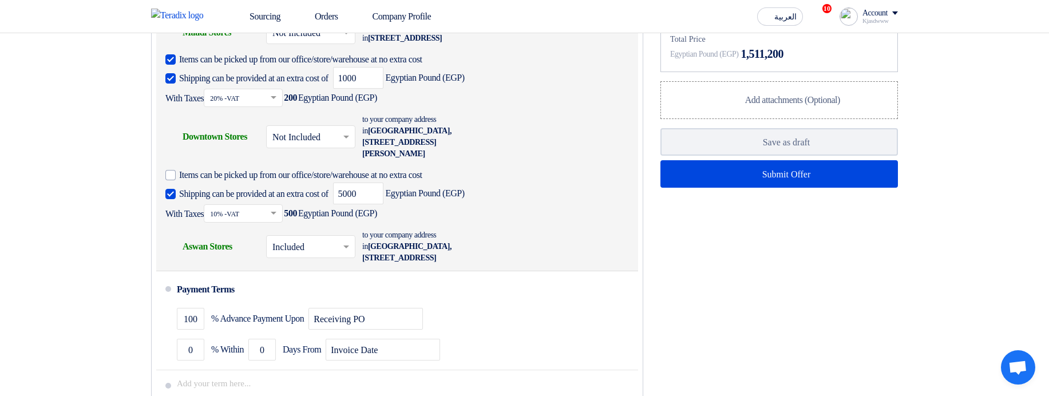
click at [189, 46] on div "Shipping To location Maadi Stores" at bounding box center [211, 32] width 92 height 27
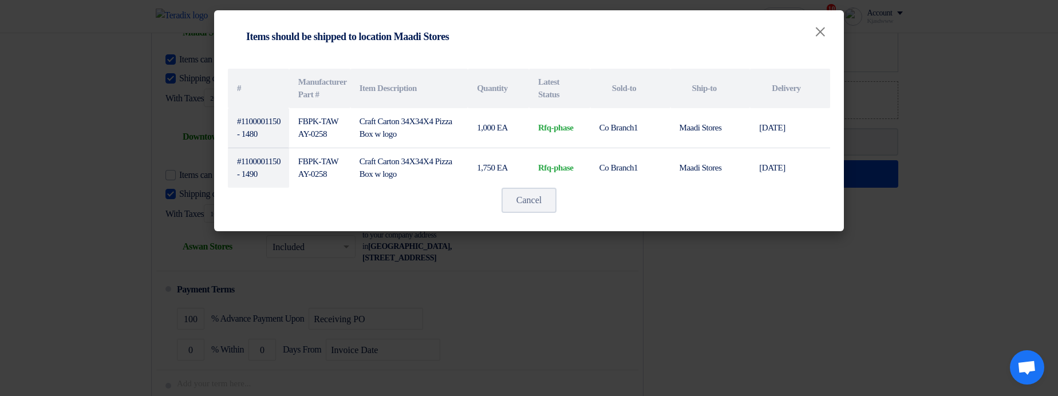
click at [562, 266] on modal-container "Shipping To location Items should be shipped to location Maadi Stores × # Manuf…" at bounding box center [529, 198] width 1058 height 396
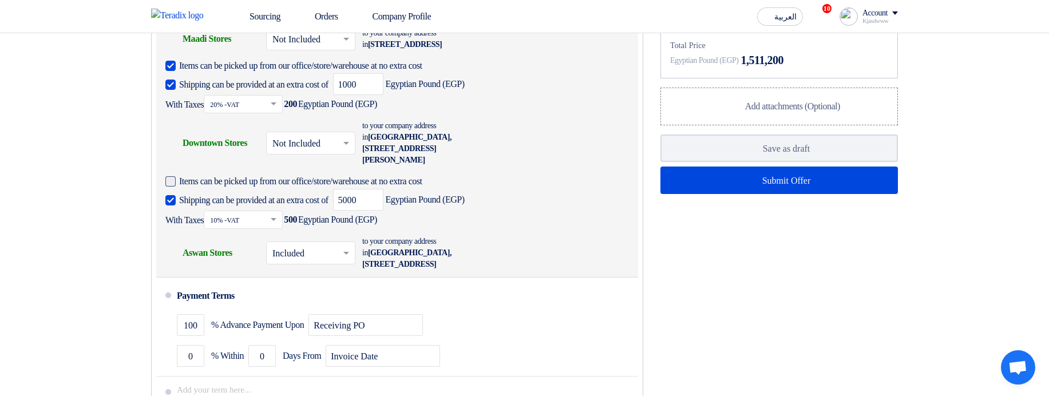
scroll to position [842, 0]
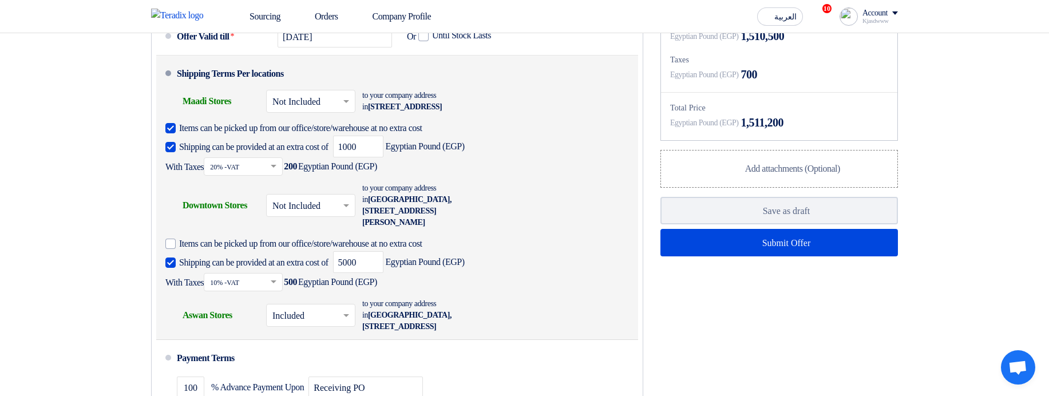
click at [206, 219] on div "Shipping To location Downtown Stores" at bounding box center [211, 205] width 92 height 27
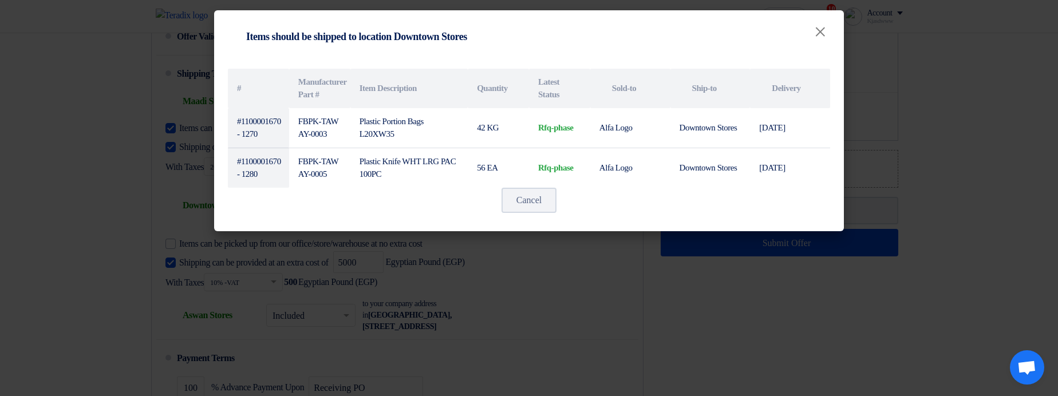
click at [582, 267] on modal-container "Shipping To location Items should be shipped to location Downtown Stores × # Ma…" at bounding box center [529, 198] width 1058 height 396
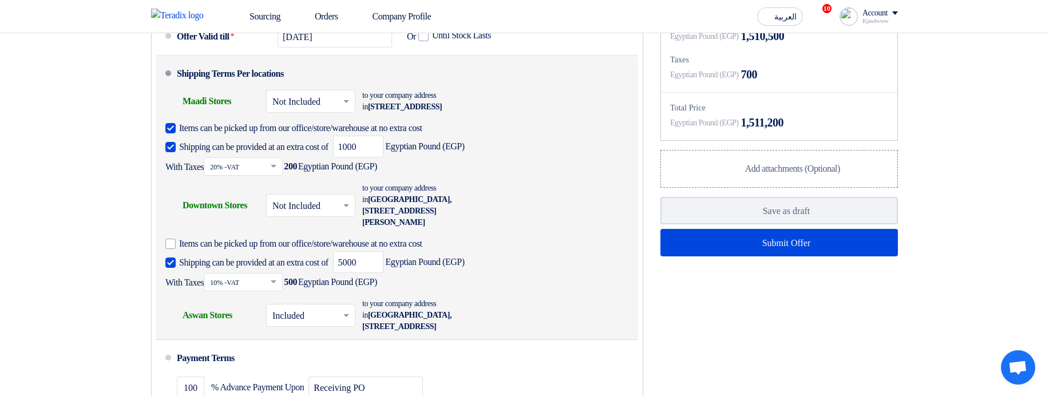
click at [181, 329] on div "Shipping To location Aswan Stores" at bounding box center [211, 315] width 92 height 27
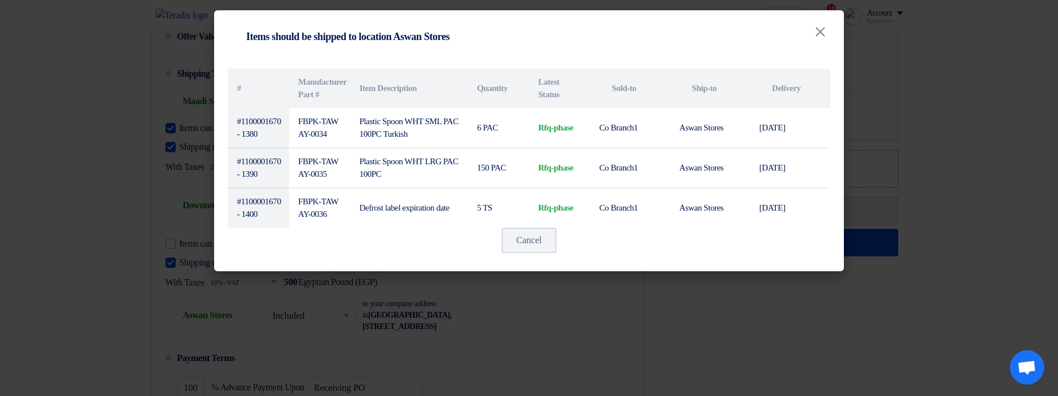
click at [579, 304] on modal-container "Shipping To location Items should be shipped to location Aswan Stores × # Manuf…" at bounding box center [529, 198] width 1058 height 396
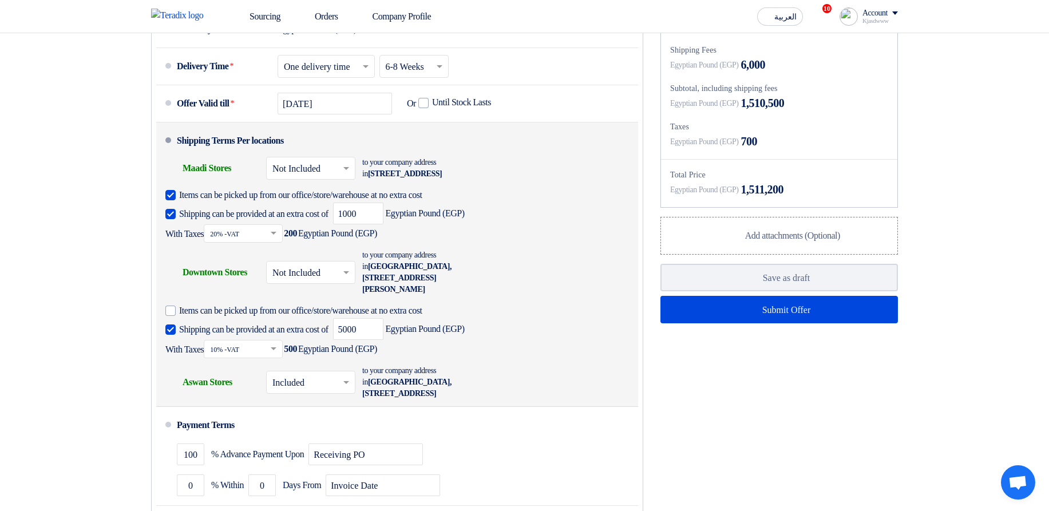
scroll to position [773, 0]
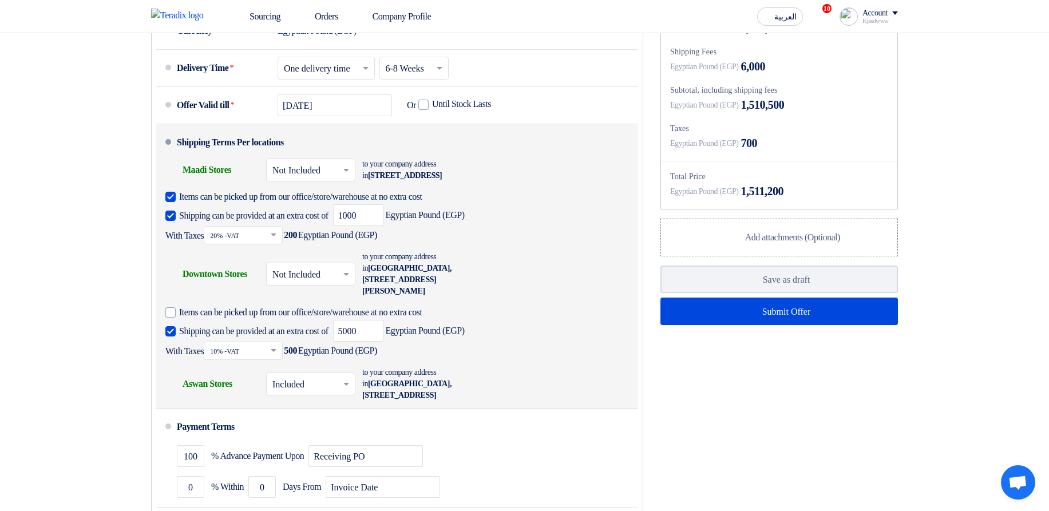
click at [190, 156] on div "Shipping Terms Per locations" at bounding box center [230, 142] width 107 height 27
drag, startPoint x: 190, startPoint y: 171, endPoint x: 278, endPoint y: 168, distance: 88.8
click at [278, 156] on div "Shipping Terms Per locations" at bounding box center [230, 142] width 107 height 27
click at [283, 156] on div "Shipping Terms Per locations" at bounding box center [230, 142] width 107 height 27
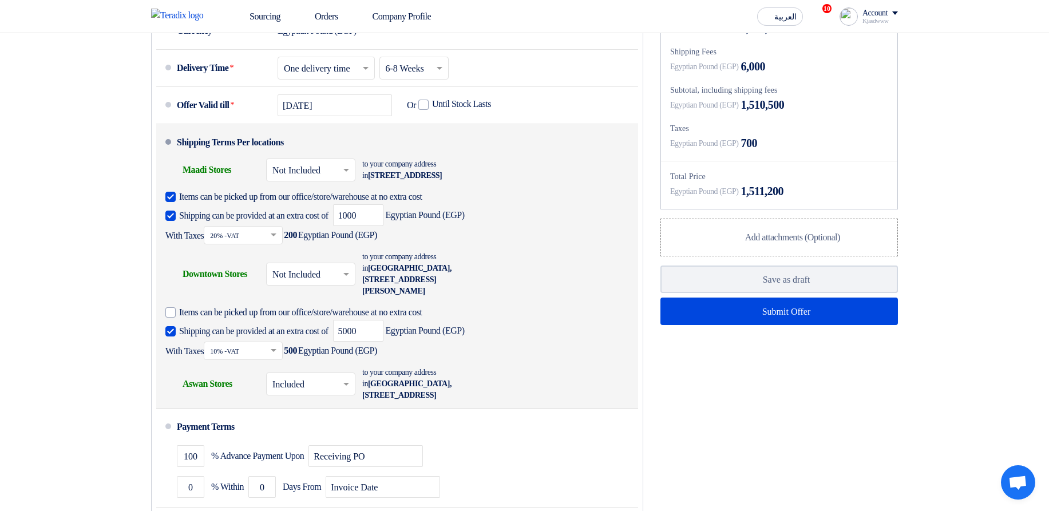
click at [370, 168] on li "Shipping Terms Per locations Shipping To location Maadi Stores × Not Included ×…" at bounding box center [397, 266] width 482 height 285
click at [207, 184] on div "Shipping To location Maadi Stores" at bounding box center [211, 169] width 92 height 27
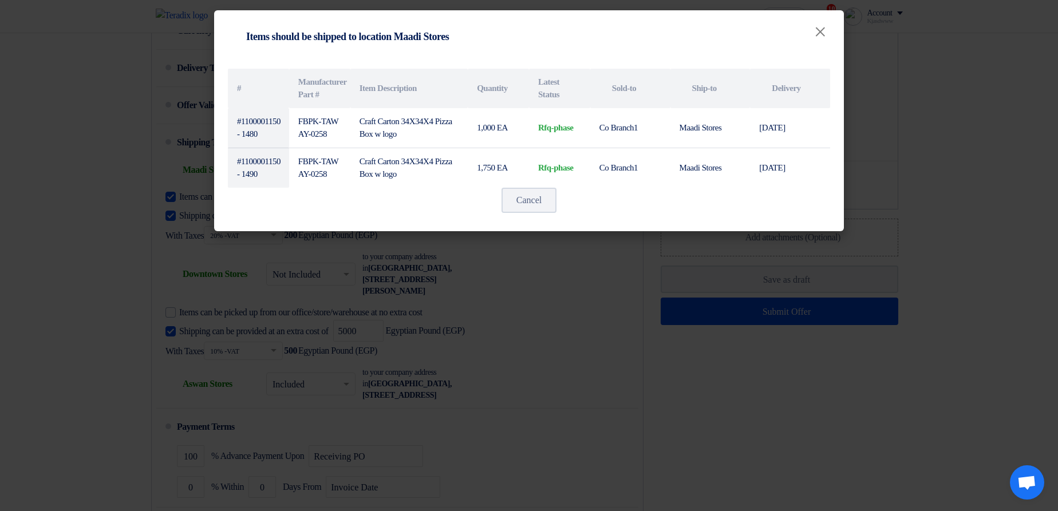
click at [560, 336] on modal-container "Shipping To location Items should be shipped to location Maadi Stores × # Manuf…" at bounding box center [529, 255] width 1058 height 511
